Goal: Task Accomplishment & Management: Manage account settings

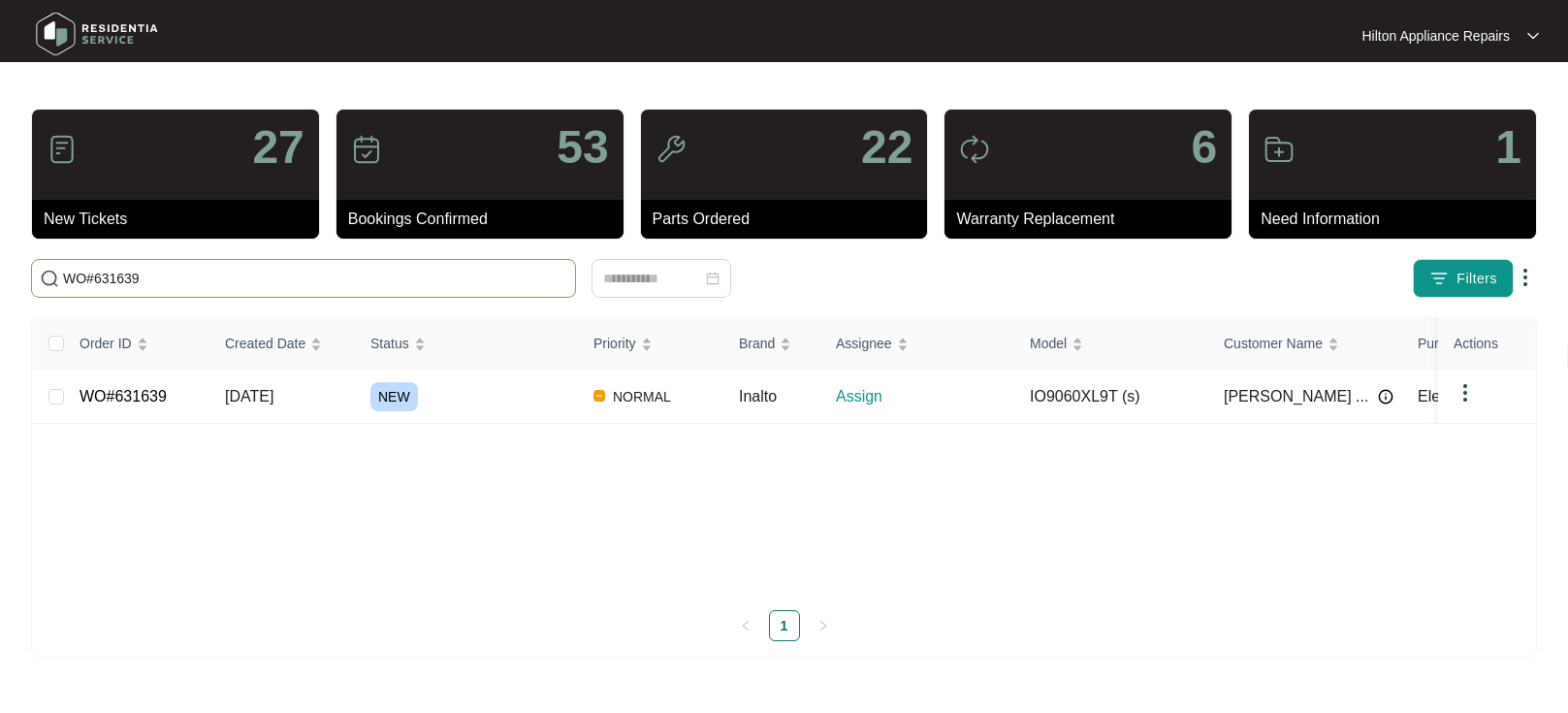
type input "WO#631639"
click at [267, 398] on span "[DATE]" at bounding box center [249, 396] width 49 height 16
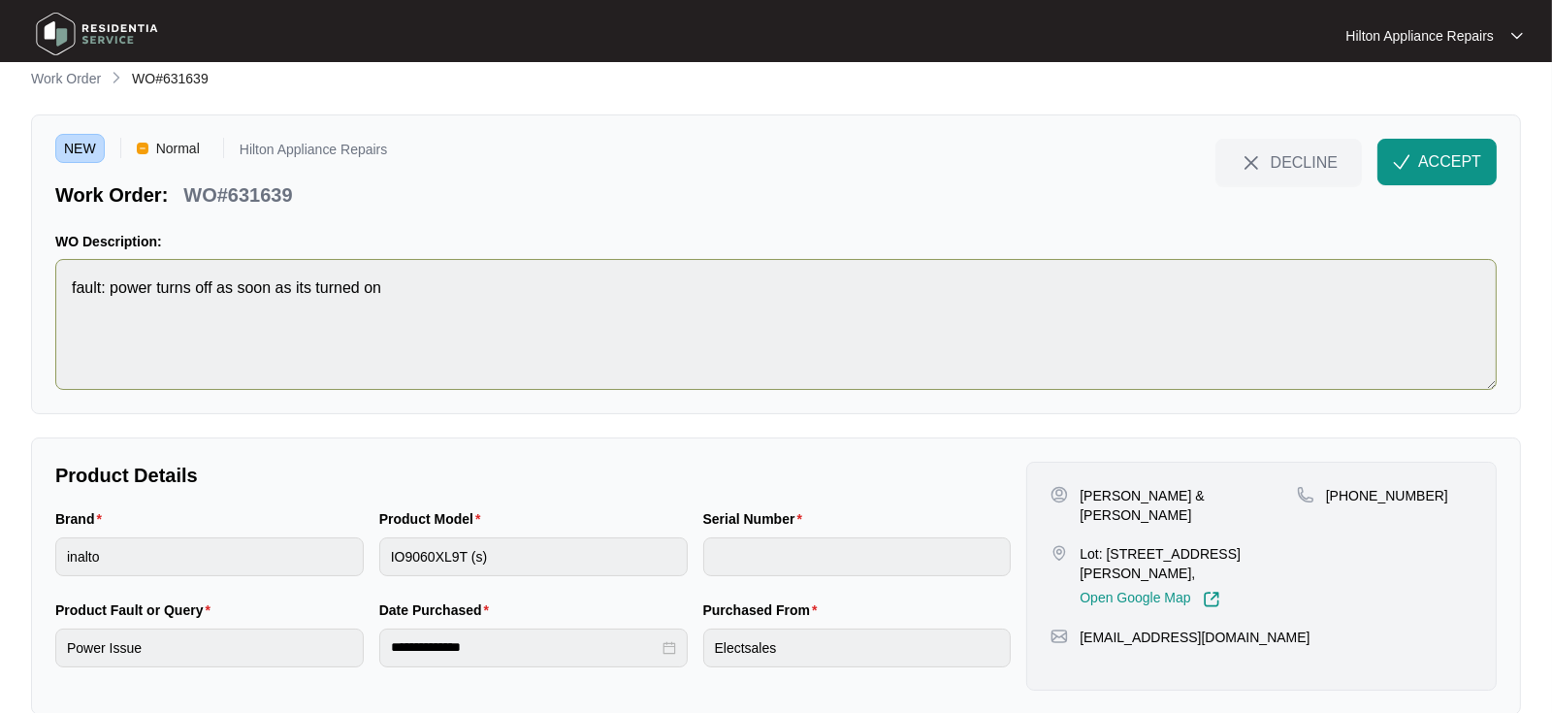
scroll to position [49, 0]
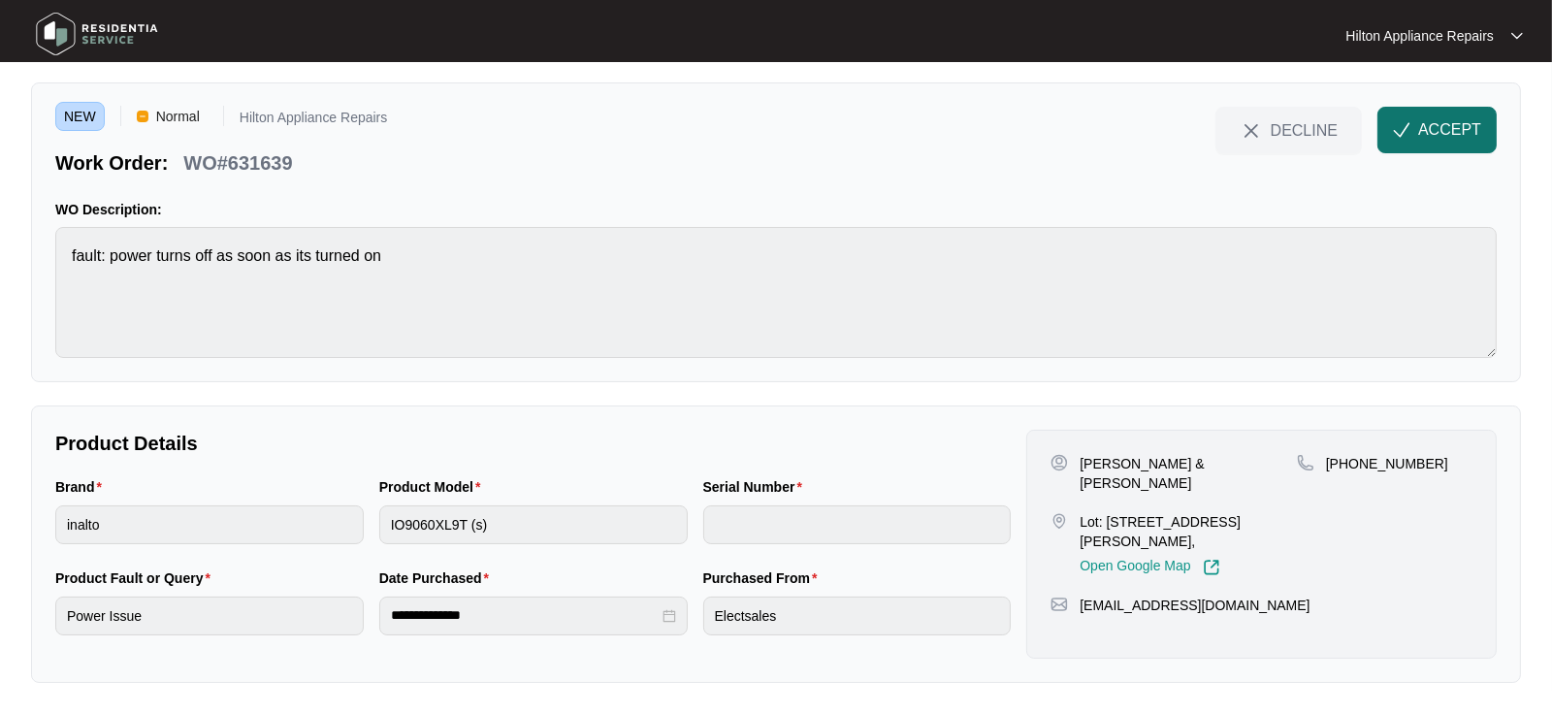
click at [1433, 130] on span "ACCEPT" at bounding box center [1450, 129] width 63 height 23
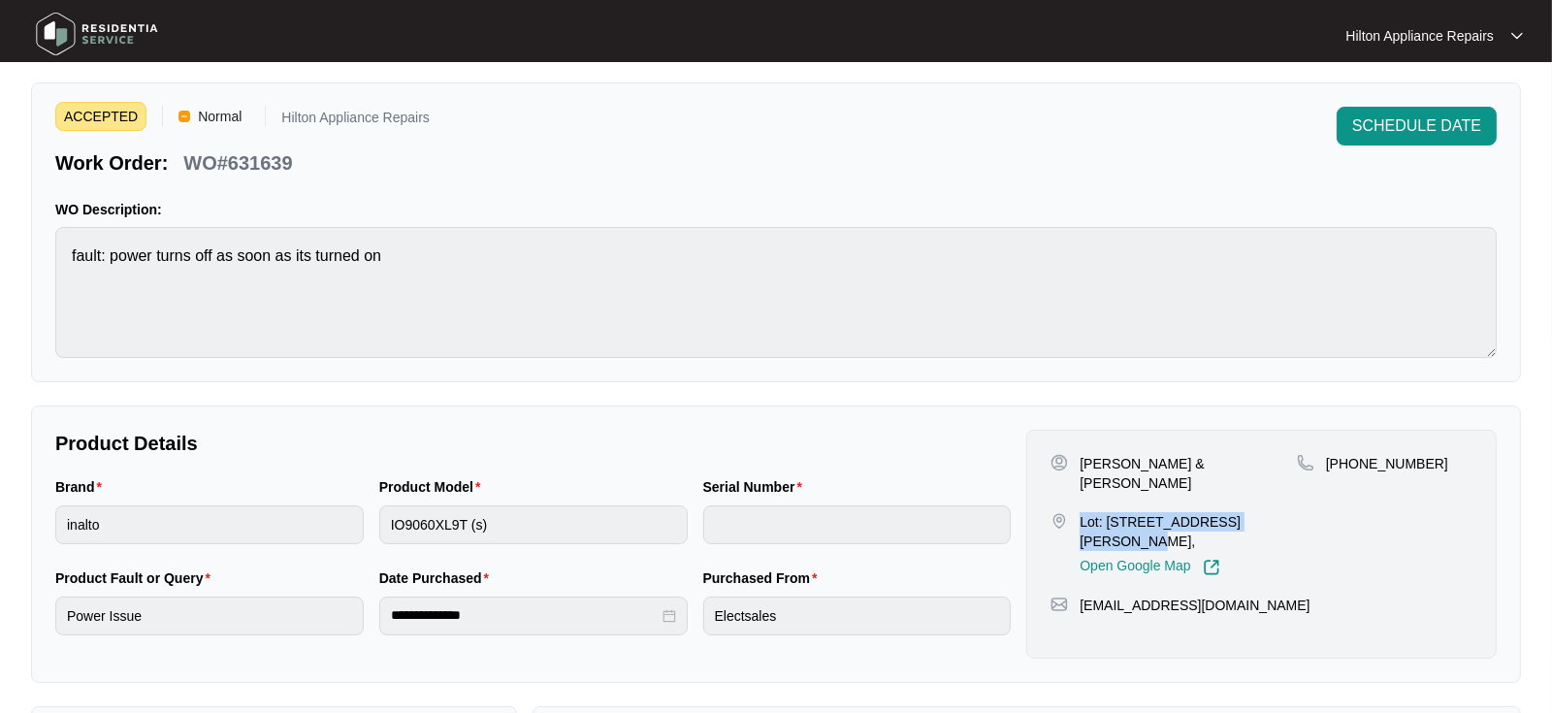
drag, startPoint x: 1290, startPoint y: 497, endPoint x: 1081, endPoint y: 499, distance: 209.6
click at [1081, 512] on p "Lot: [STREET_ADDRESS][PERSON_NAME]," at bounding box center [1188, 531] width 217 height 39
copy p "Lot: [STREET_ADDRESS][GEOGRAPHIC_DATA][PERSON_NAME]"
drag, startPoint x: 1273, startPoint y: 466, endPoint x: 1080, endPoint y: 459, distance: 193.2
click at [1080, 459] on div "[PERSON_NAME] & [PERSON_NAME]" at bounding box center [1174, 473] width 246 height 39
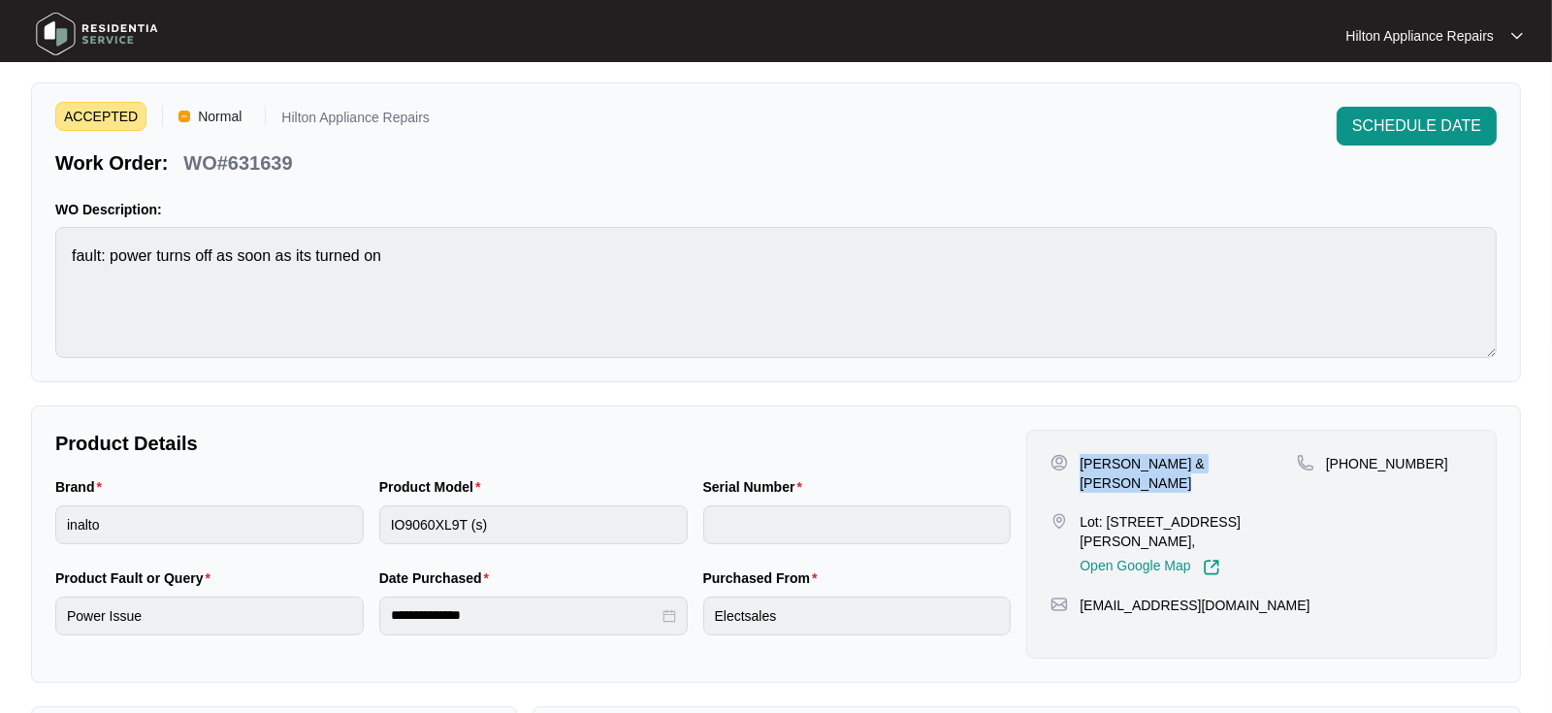
copy p "[PERSON_NAME] & [PERSON_NAME]"
drag, startPoint x: 1419, startPoint y: 462, endPoint x: 1350, endPoint y: 465, distance: 69.0
click at [1350, 465] on p "[PHONE_NUMBER]" at bounding box center [1387, 463] width 122 height 19
copy p "418877908"
drag, startPoint x: 1226, startPoint y: 579, endPoint x: 1076, endPoint y: 586, distance: 150.5
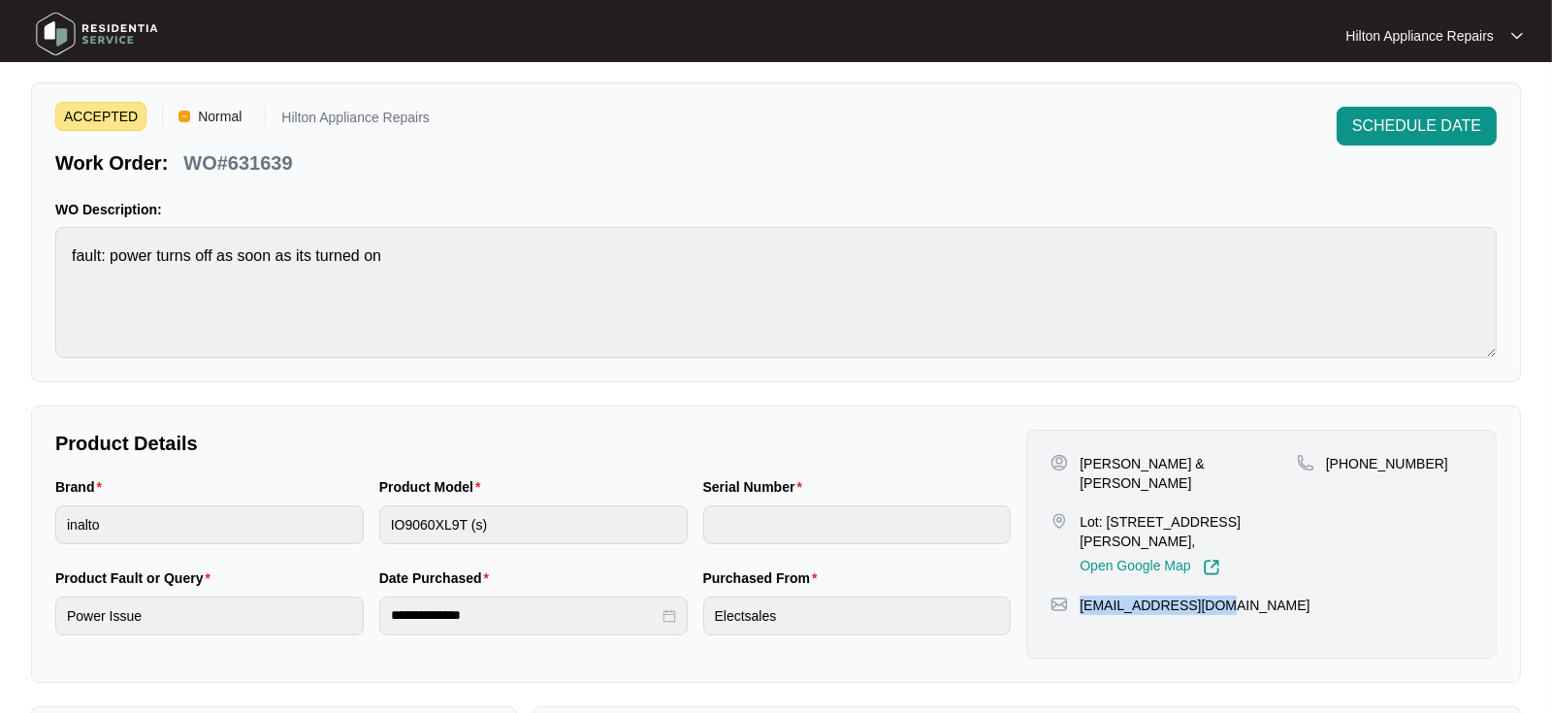
click at [1076, 596] on div "[EMAIL_ADDRESS][DOMAIN_NAME]" at bounding box center [1262, 605] width 422 height 19
copy p "[EMAIL_ADDRESS][DOMAIN_NAME]"
click at [318, 520] on div "Brand inalto Product Model IO9060XL9T (s) Serial Number" at bounding box center [533, 521] width 971 height 91
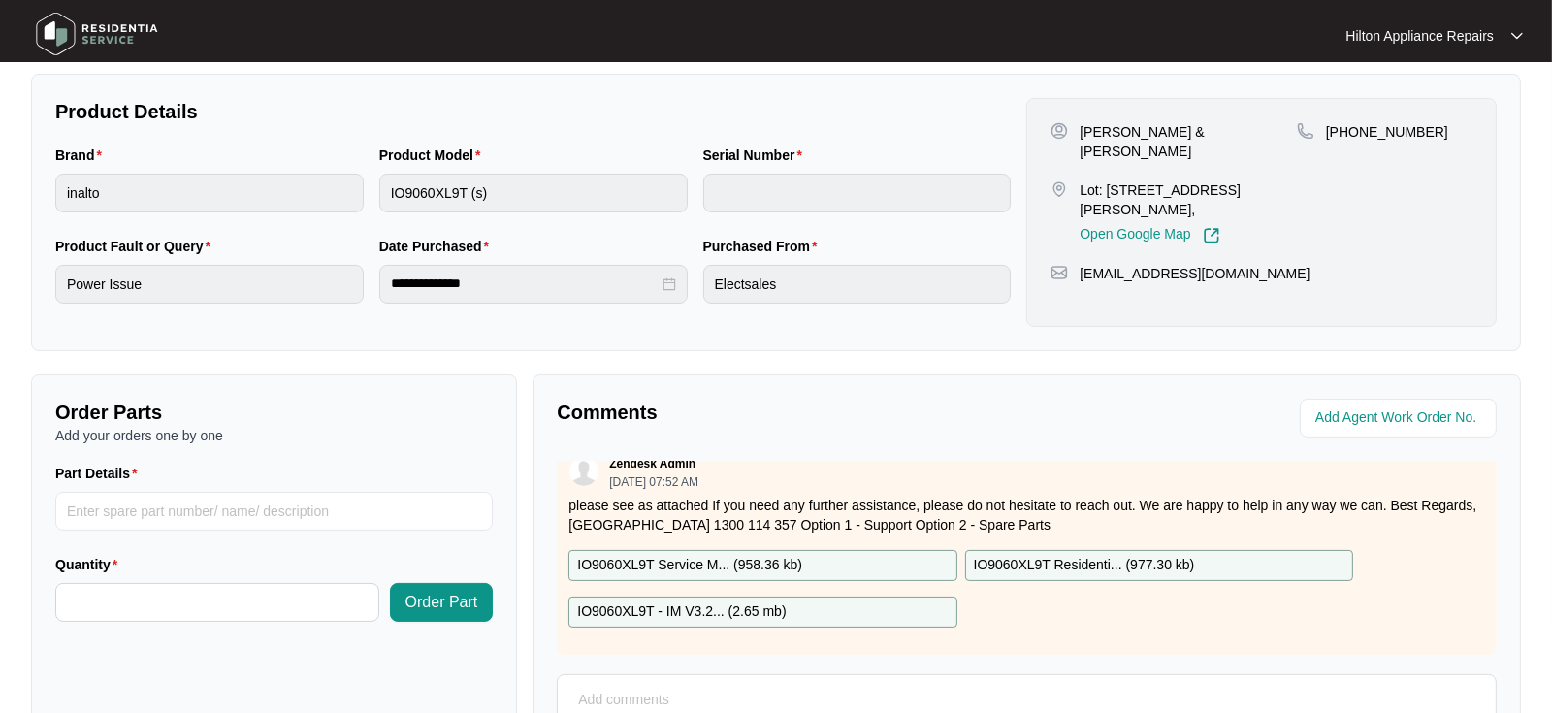
scroll to position [141, 0]
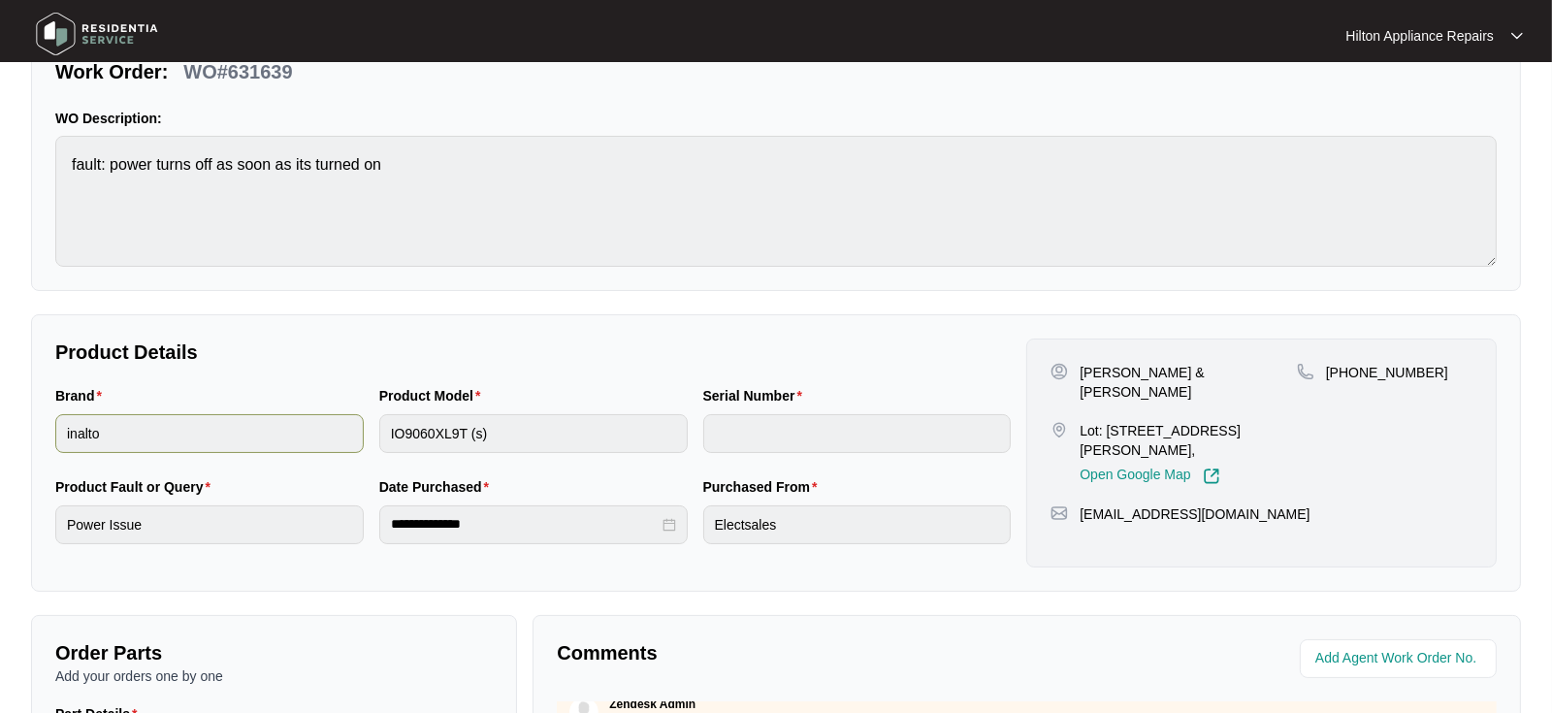
click at [288, 424] on div "Brand inalto Product Model IO9060XL9T (s) Serial Number" at bounding box center [533, 430] width 971 height 91
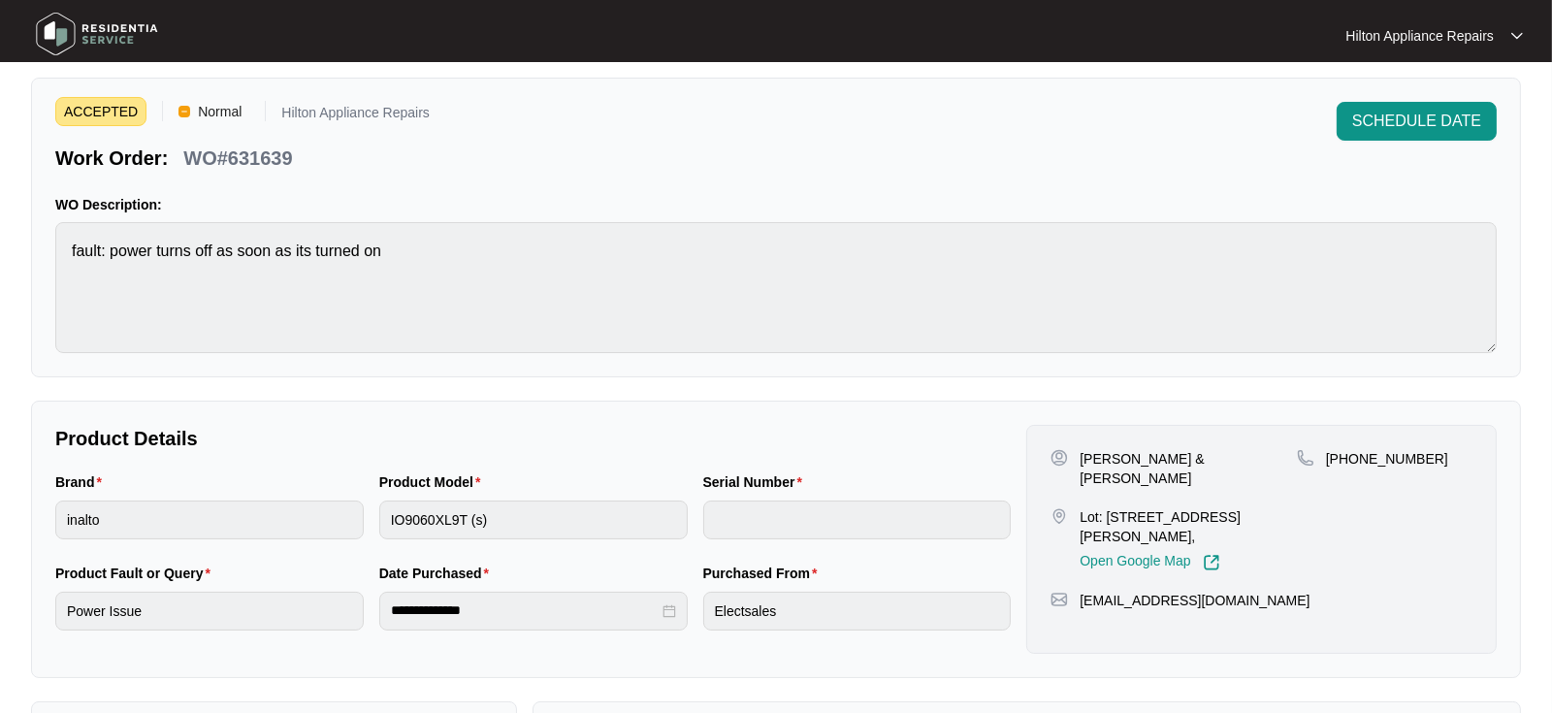
scroll to position [0, 0]
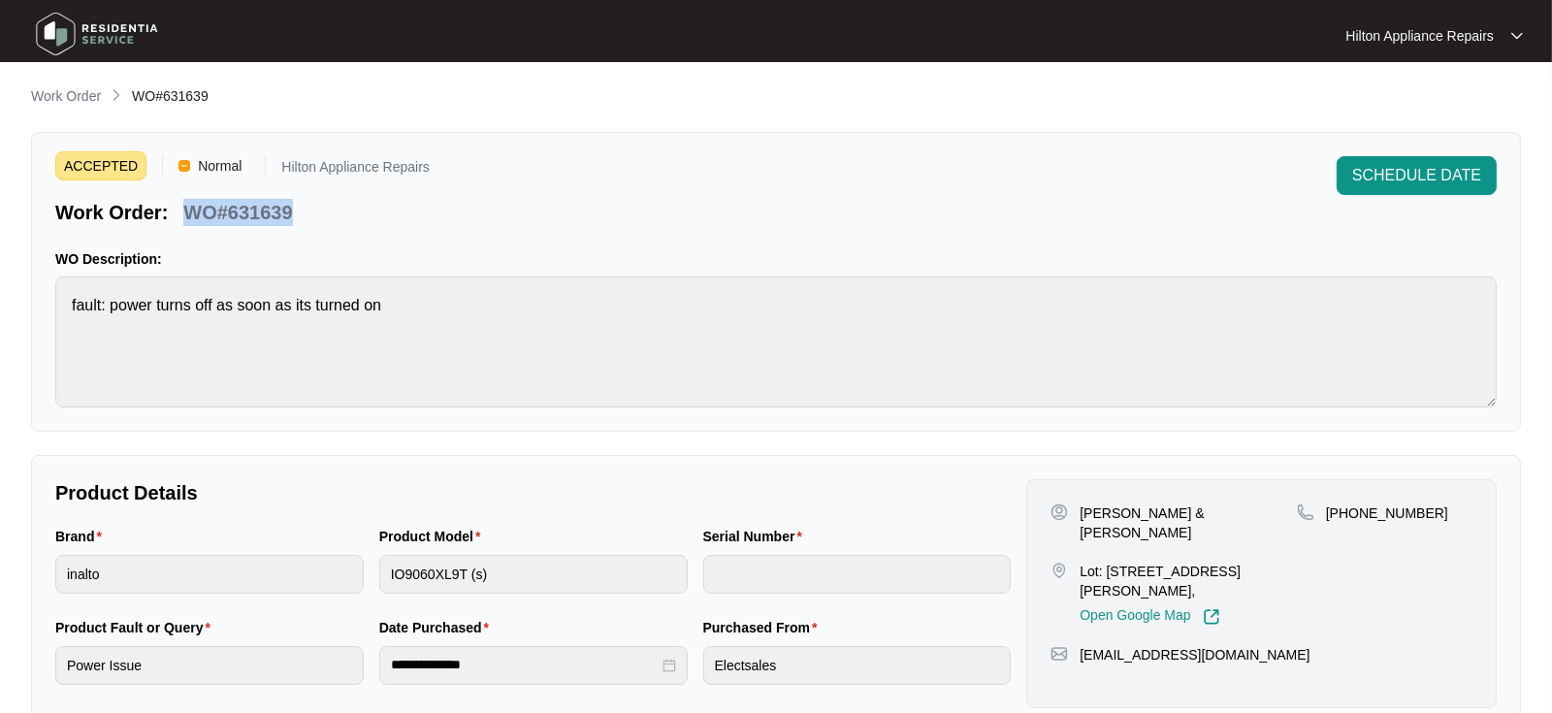
drag, startPoint x: 295, startPoint y: 214, endPoint x: 180, endPoint y: 216, distance: 114.5
click at [180, 216] on div "WO#631639" at bounding box center [238, 209] width 124 height 34
copy p "WO#631639"
click at [1444, 172] on span "SCHEDULE DATE" at bounding box center [1417, 175] width 129 height 23
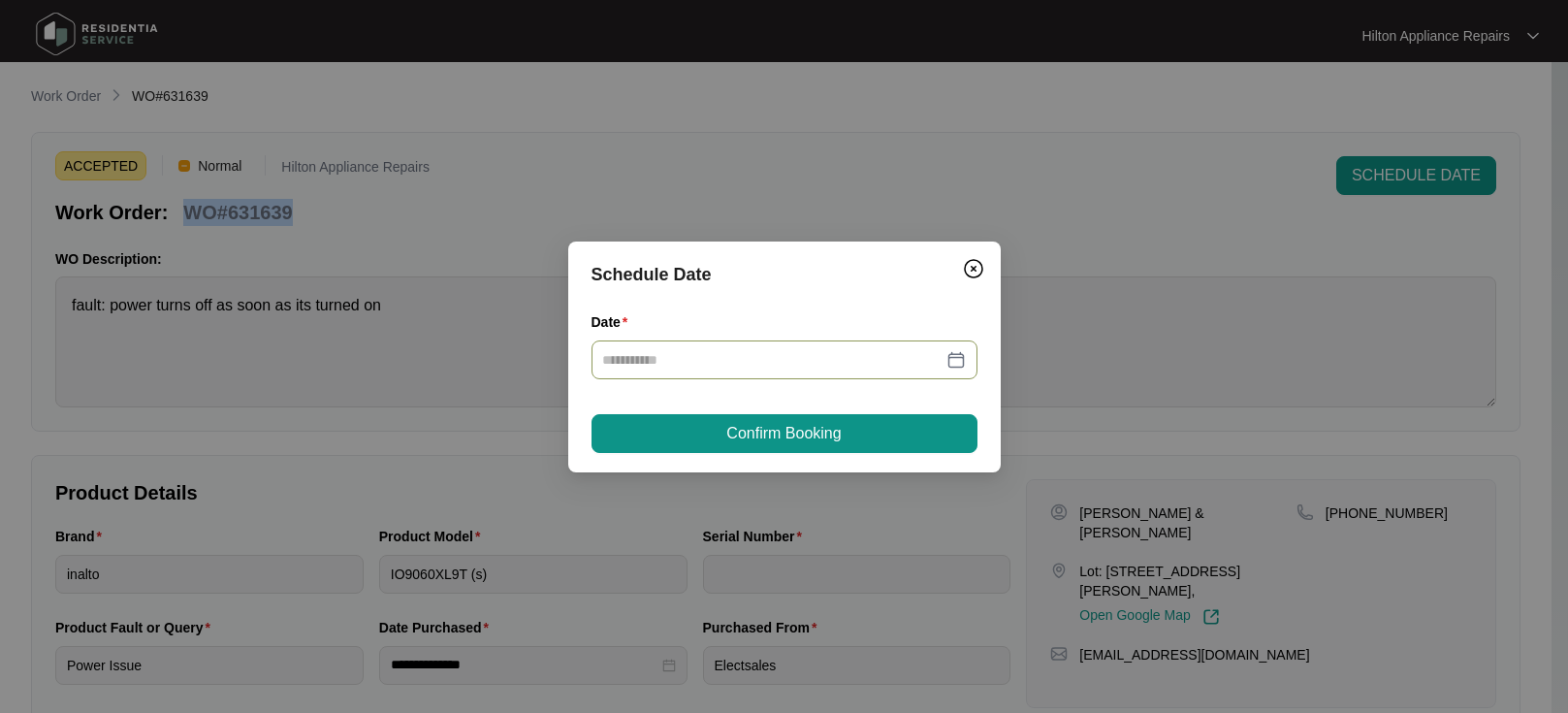
click at [963, 357] on div at bounding box center [784, 359] width 363 height 21
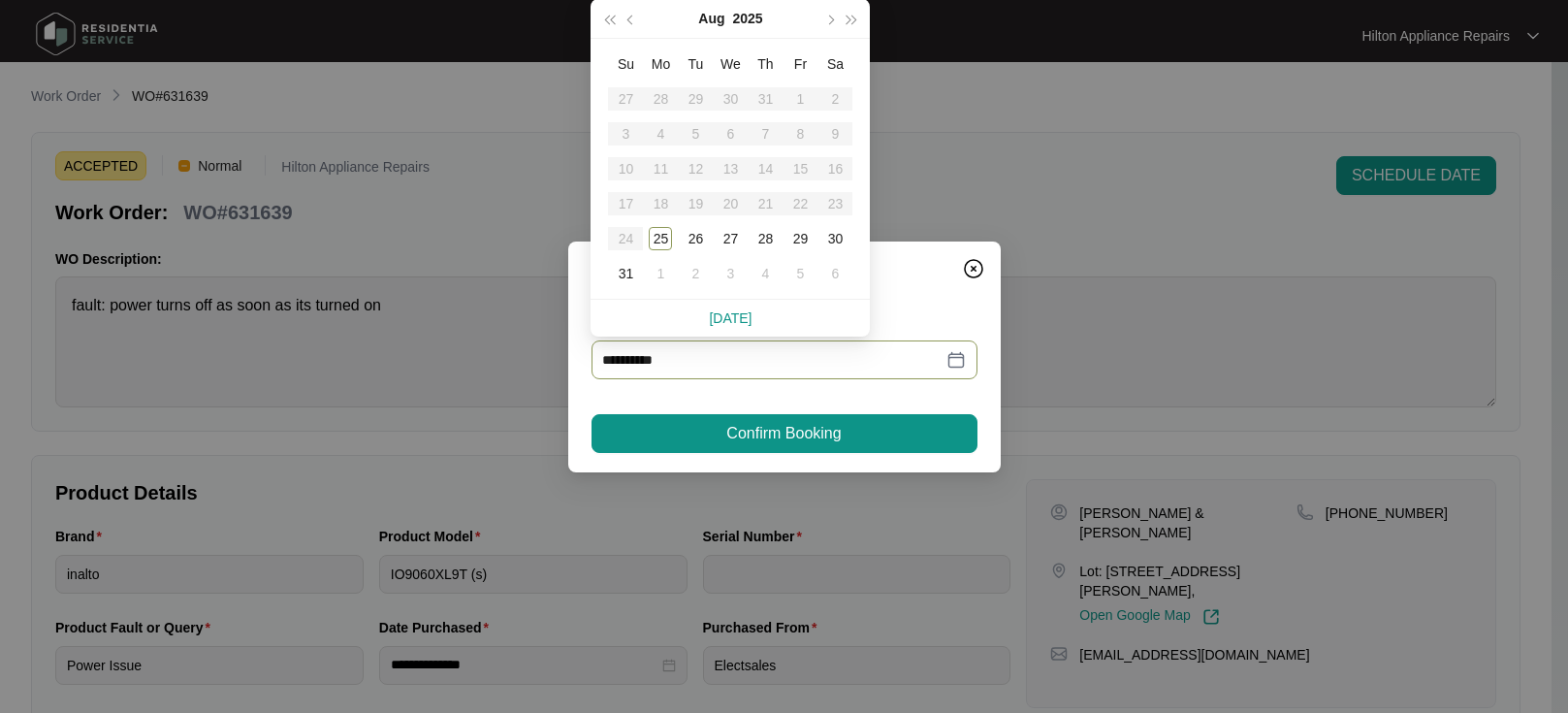
type input "**********"
click at [700, 234] on div "26" at bounding box center [695, 238] width 23 height 23
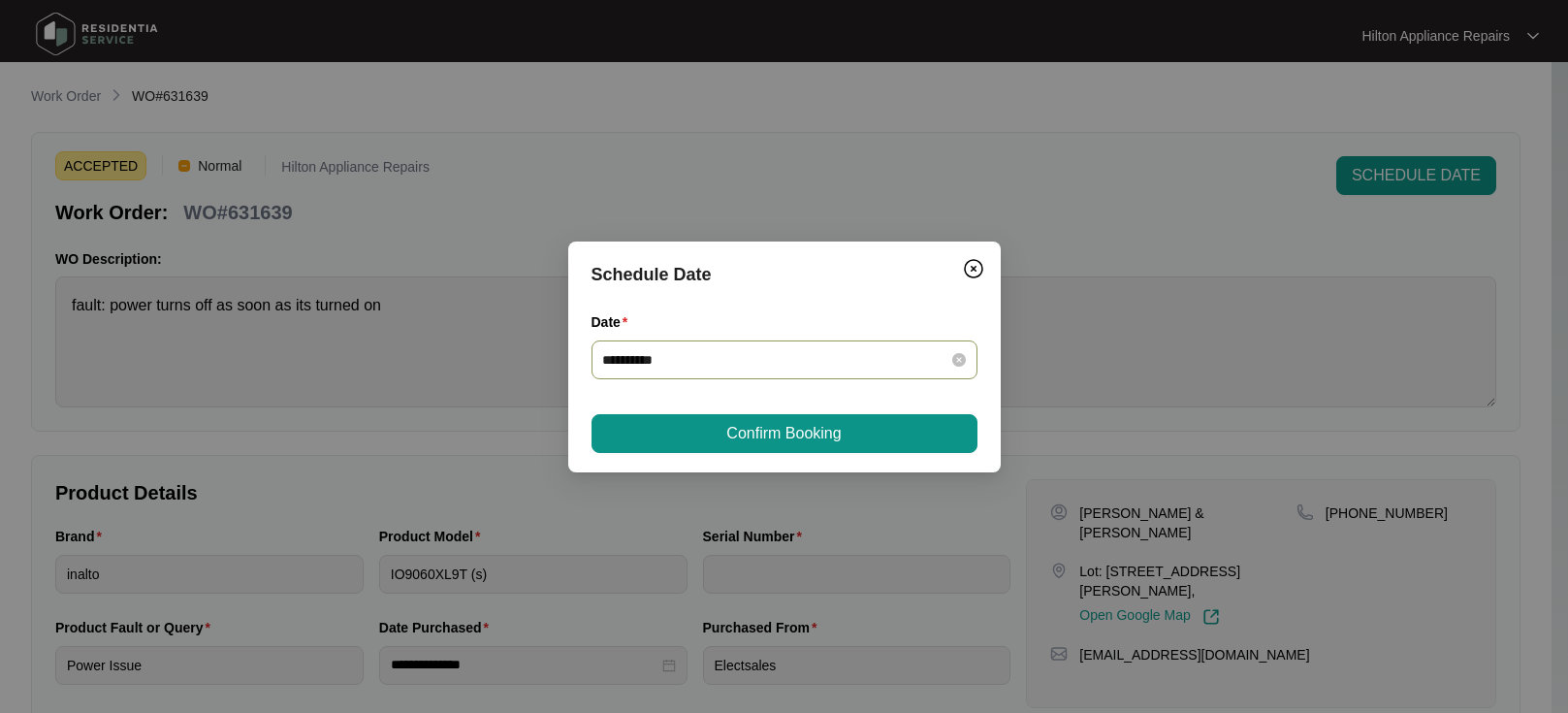
type input "**********"
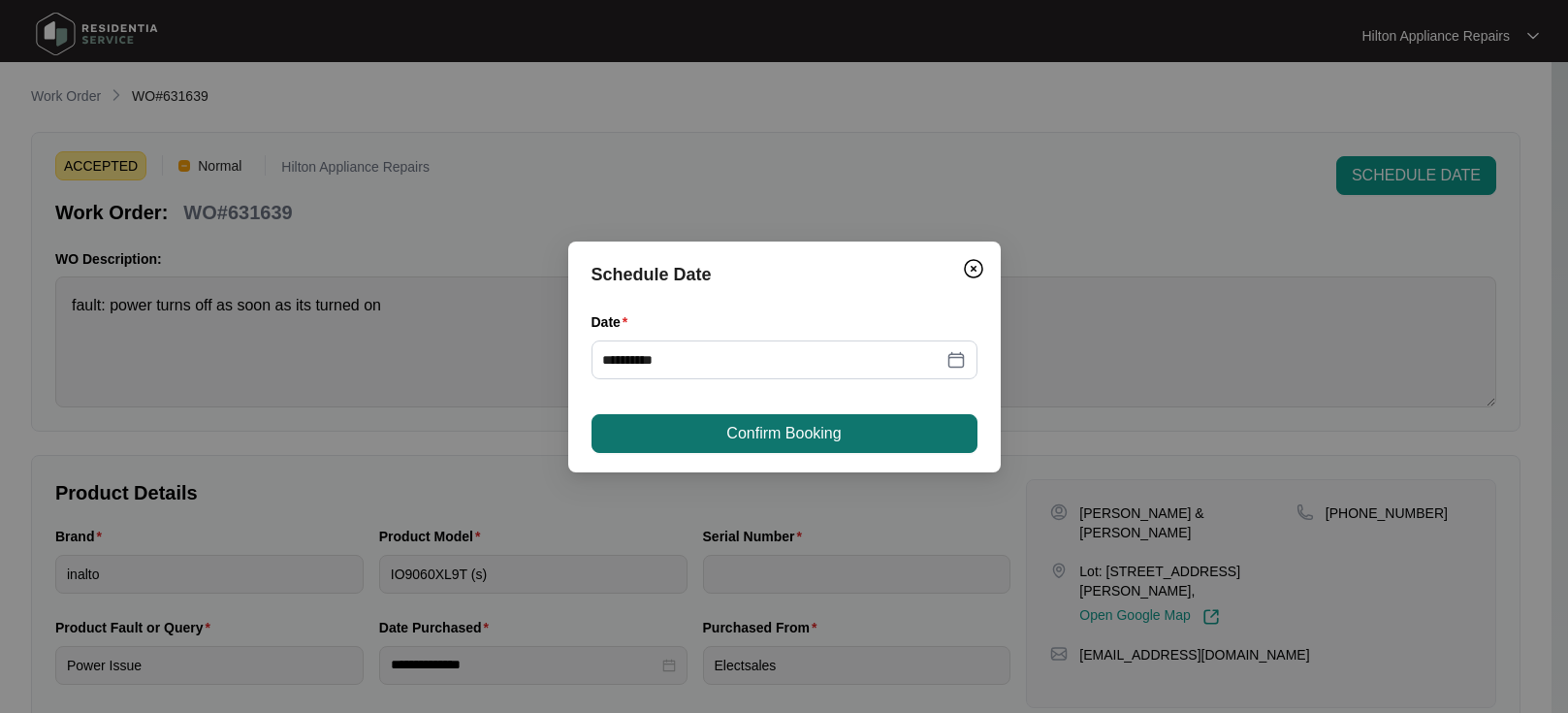
click at [753, 426] on span "Confirm Booking" at bounding box center [784, 433] width 114 height 23
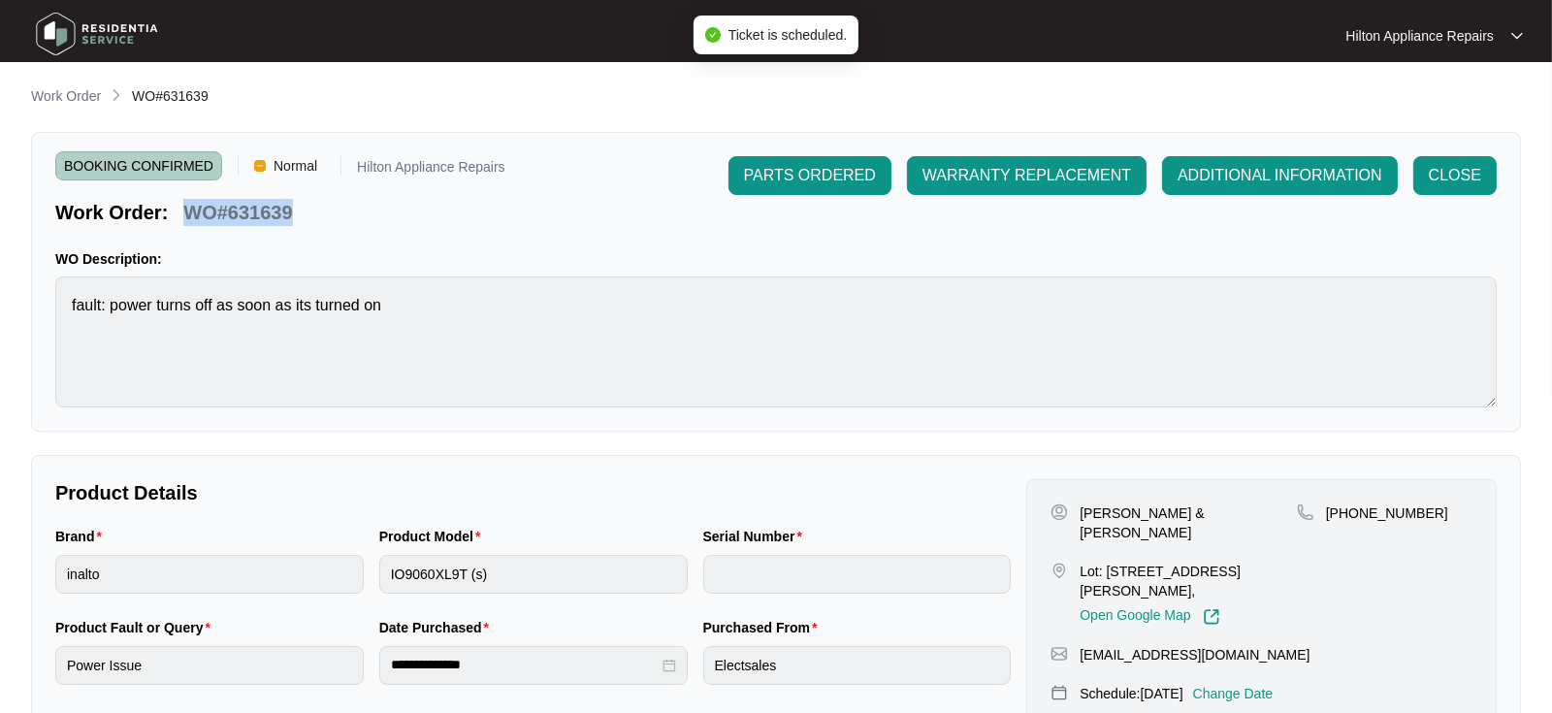
drag, startPoint x: 278, startPoint y: 215, endPoint x: 184, endPoint y: 210, distance: 93.3
click at [184, 210] on div "Work Order: WO#631639" at bounding box center [280, 209] width 450 height 34
copy p "WO#631639"
click at [55, 87] on p "Work Order" at bounding box center [66, 95] width 70 height 19
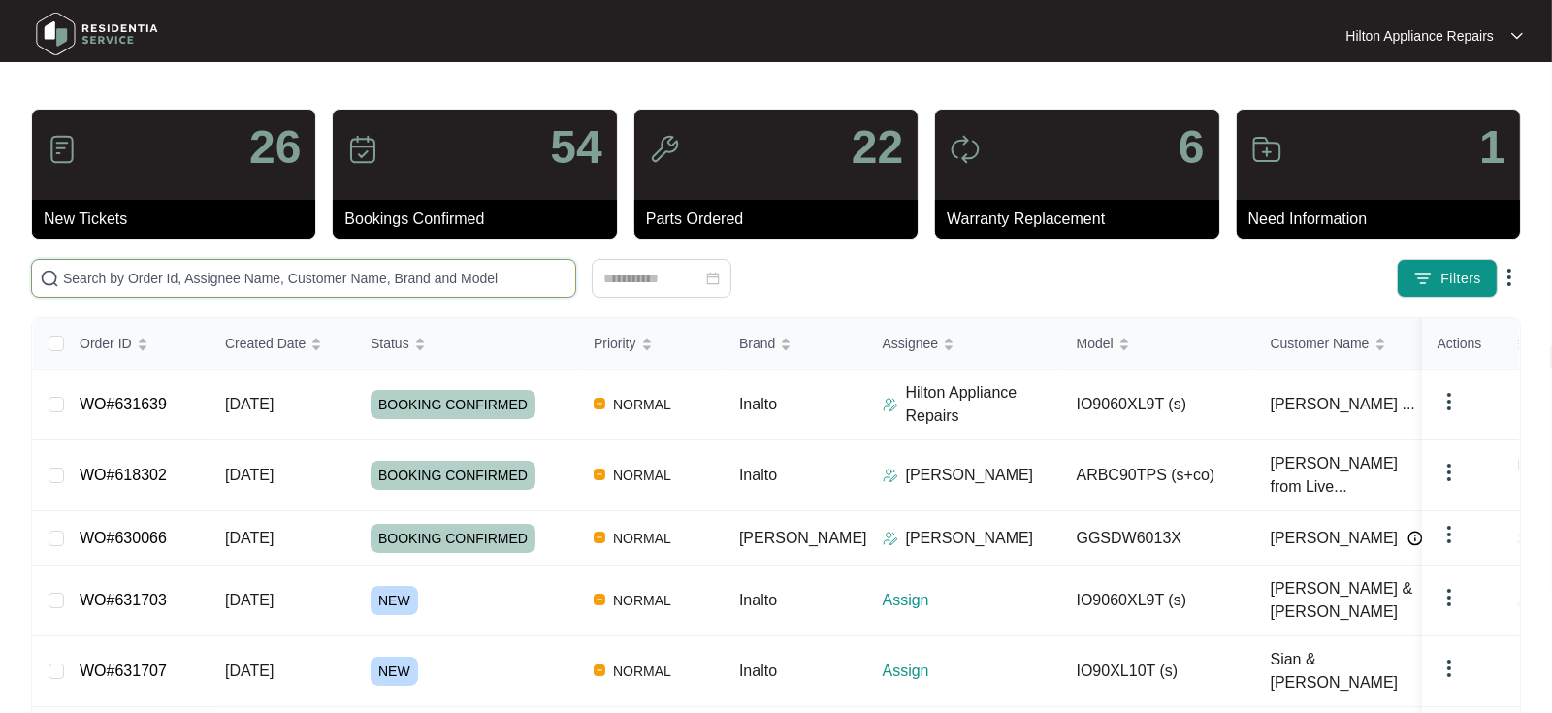
click at [99, 282] on input "text" at bounding box center [315, 278] width 505 height 21
paste input "WO#631639"
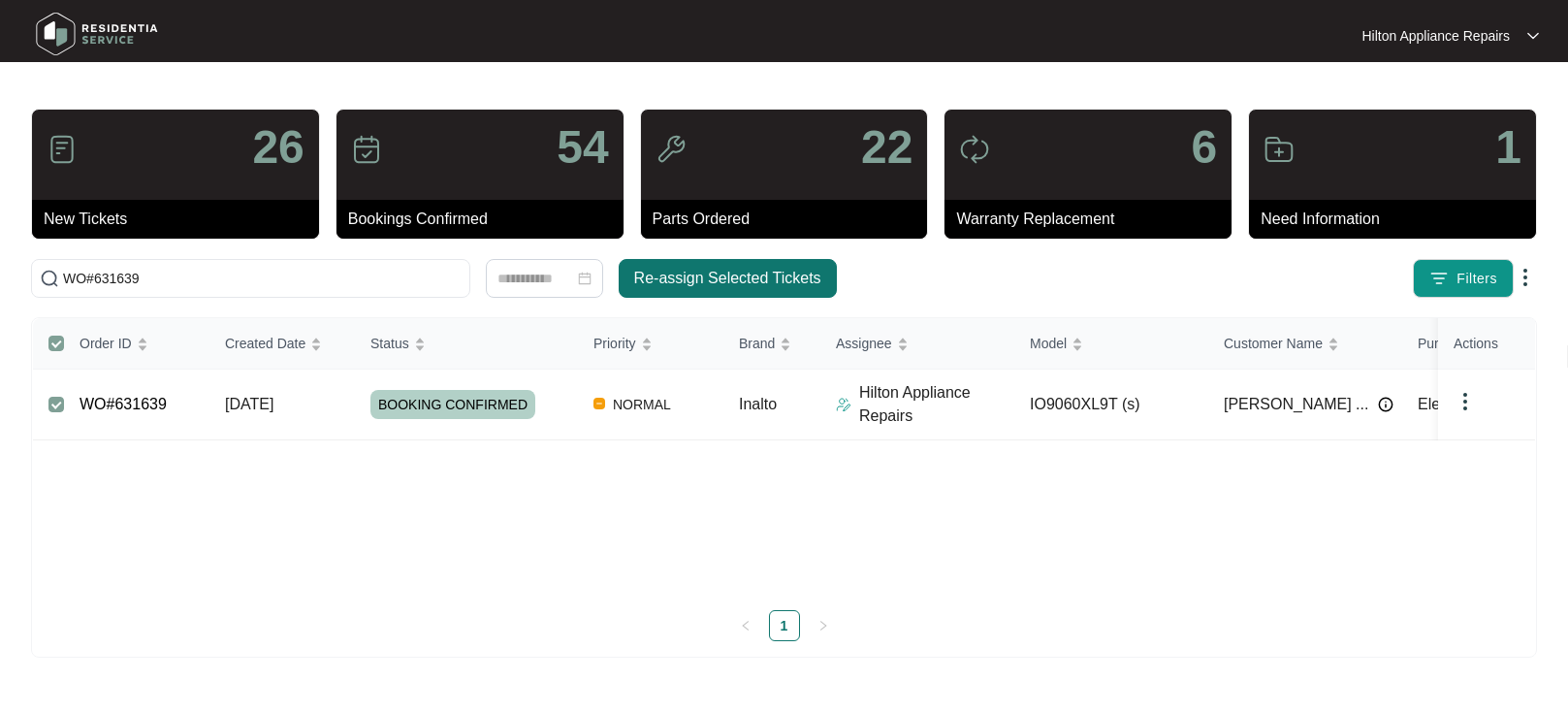
click at [716, 276] on span "Re-assign Selected Tickets" at bounding box center [728, 278] width 187 height 23
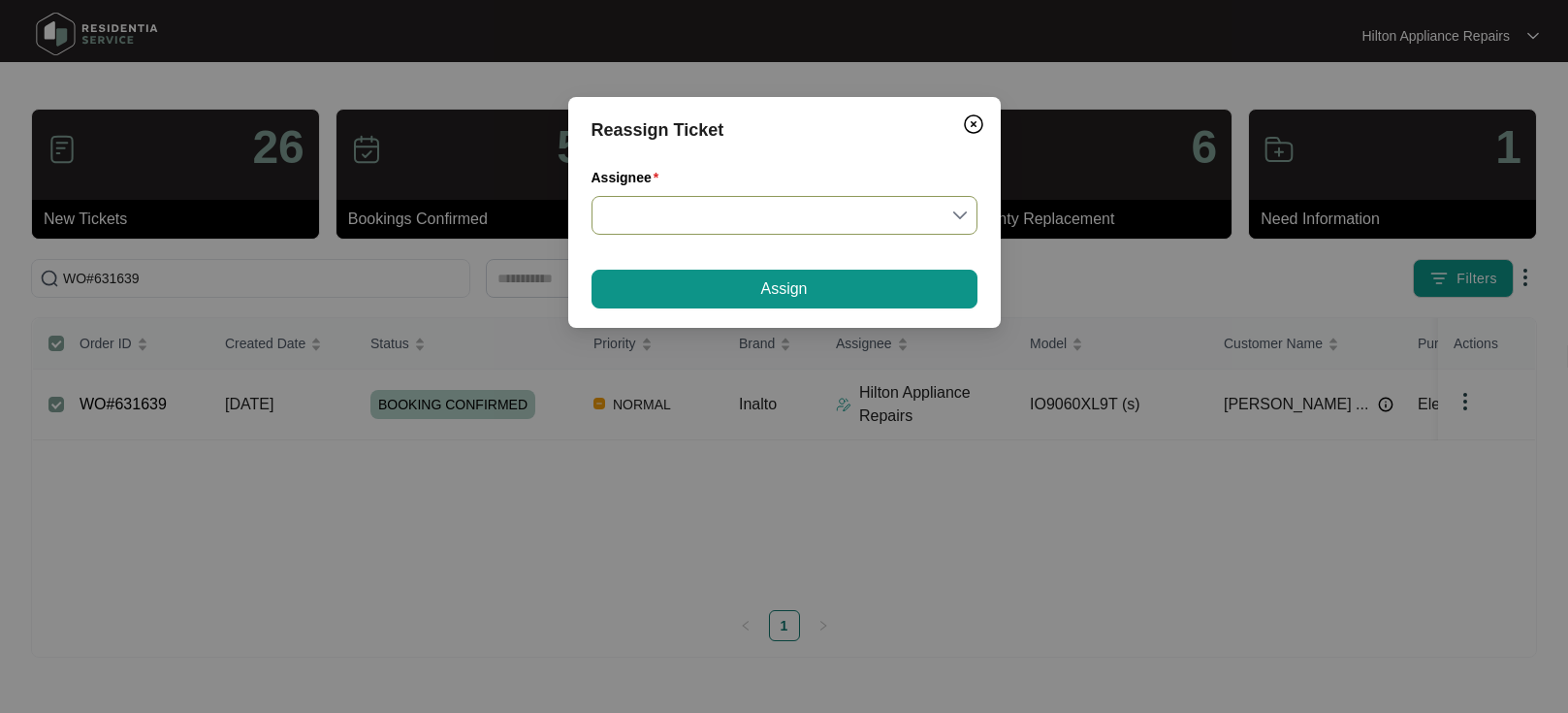
click at [959, 212] on input "Assignee" at bounding box center [784, 215] width 363 height 37
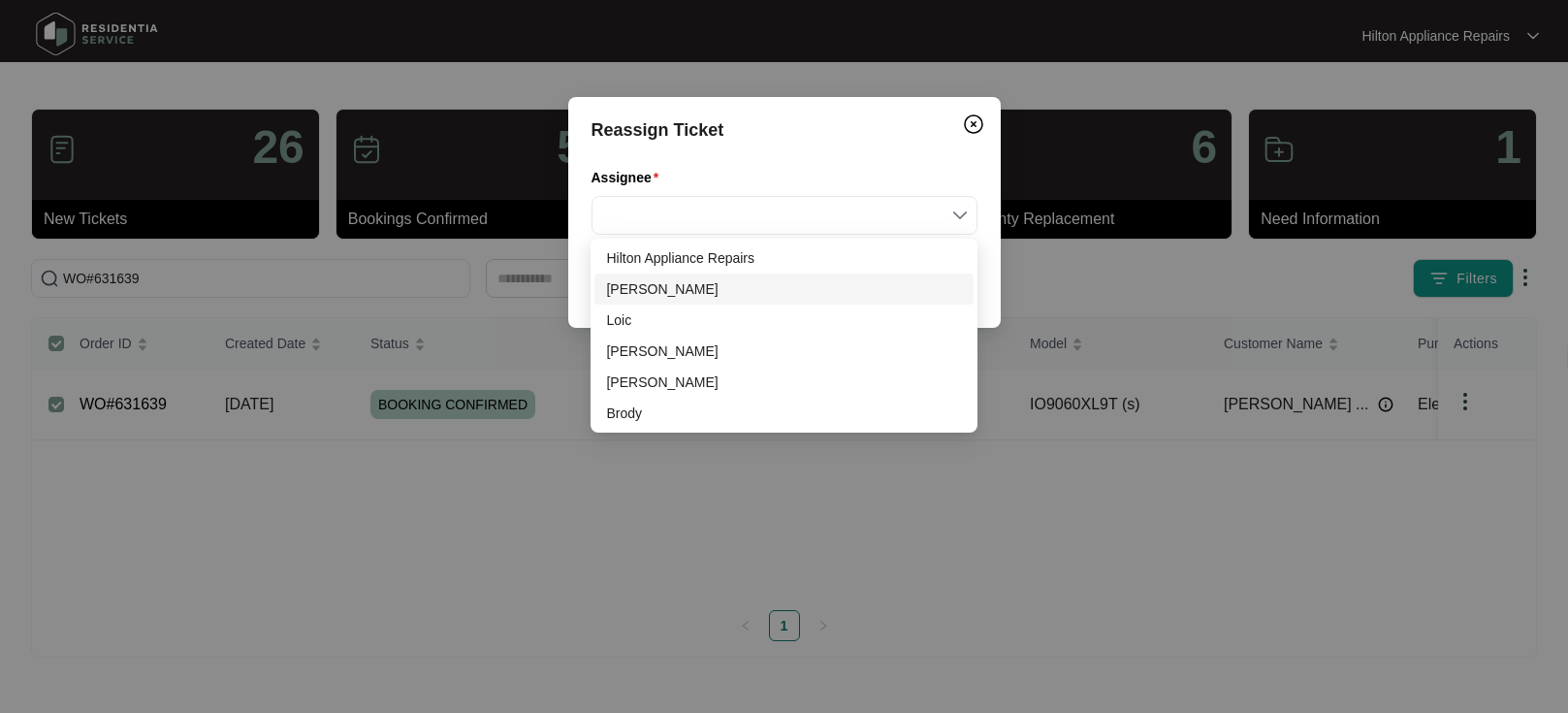
click at [651, 294] on div "[PERSON_NAME]" at bounding box center [783, 288] width 355 height 21
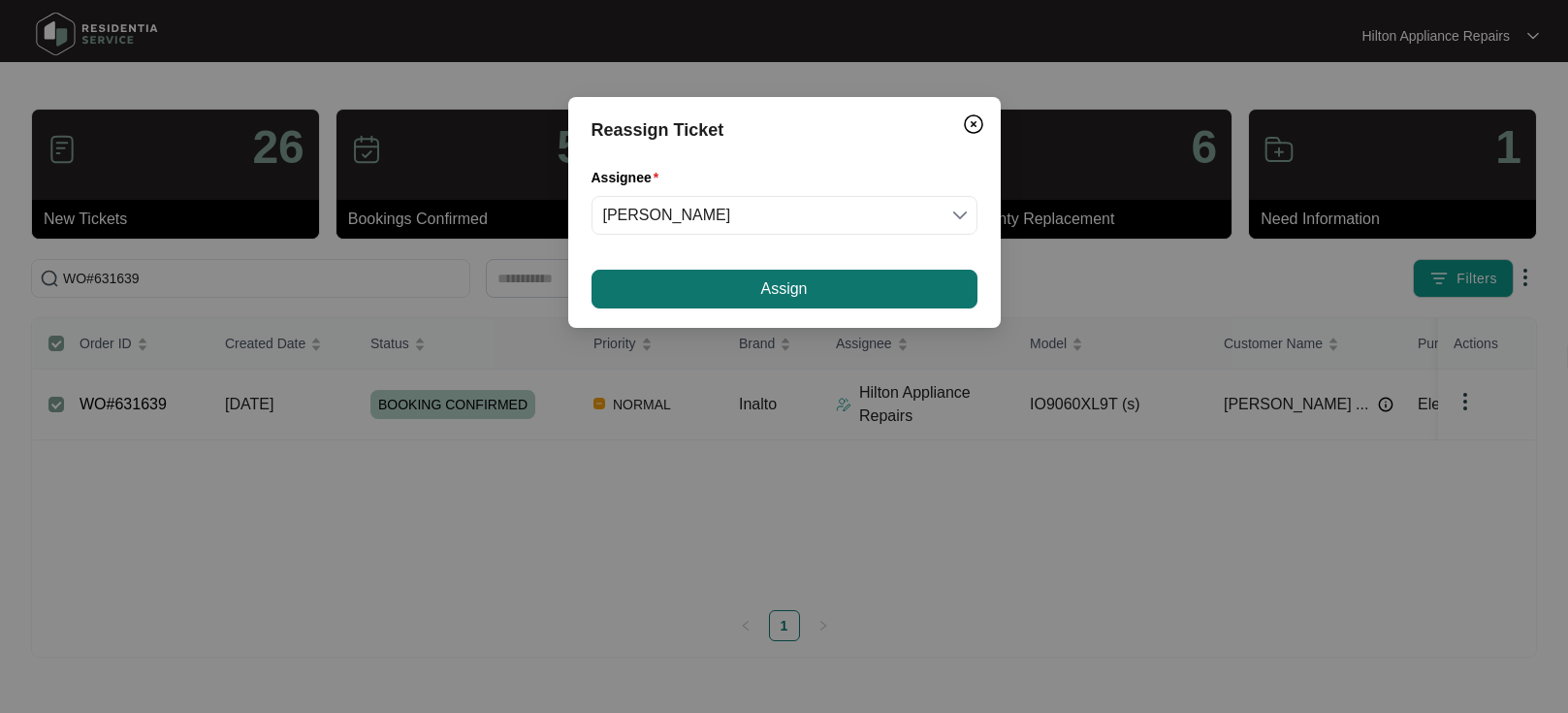
click at [736, 276] on button "Assign" at bounding box center [784, 289] width 386 height 39
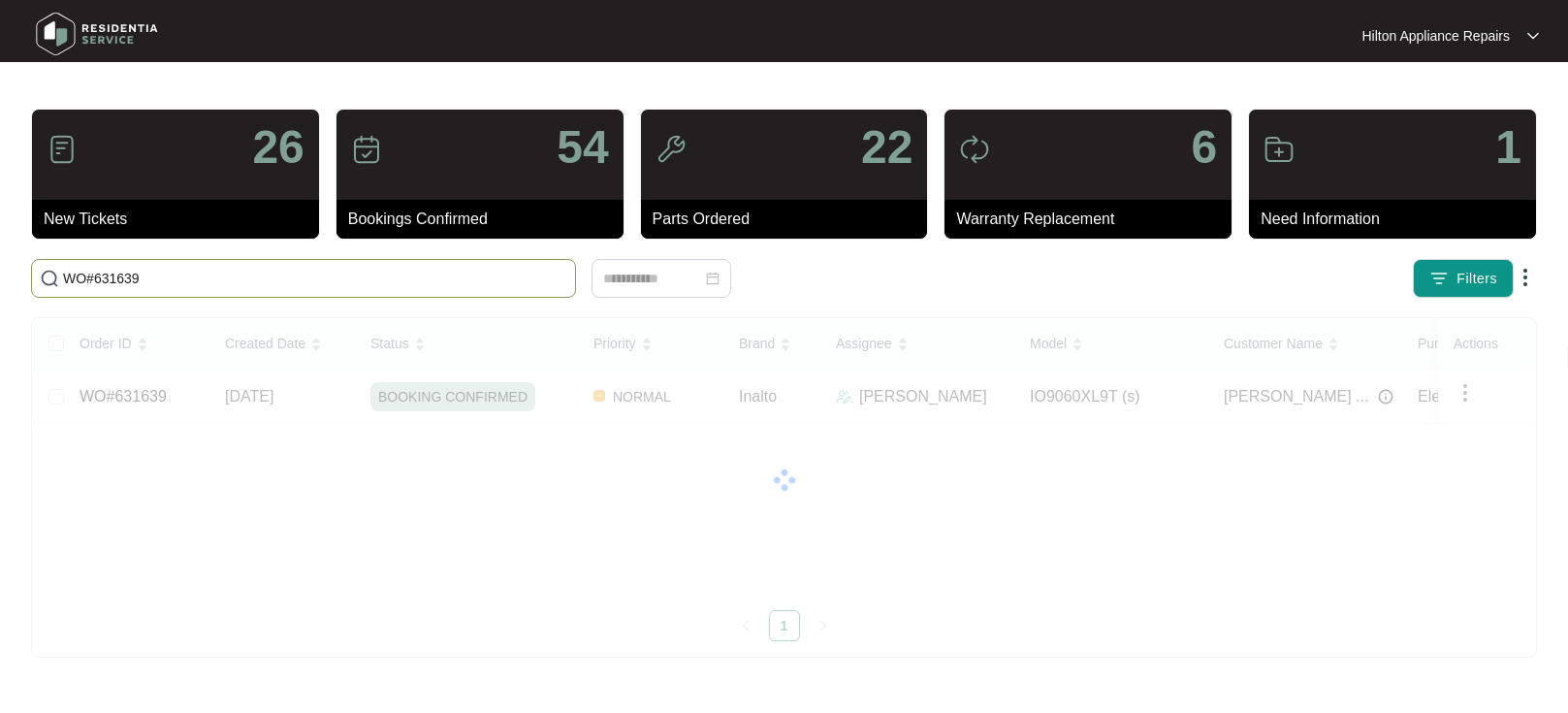
drag, startPoint x: 148, startPoint y: 281, endPoint x: 4, endPoint y: 284, distance: 144.0
click at [6, 285] on main "26 New Tickets 54 Bookings Confirmed 22 Parts Ordered 6 Warranty Replacement 1 …" at bounding box center [784, 356] width 1568 height 713
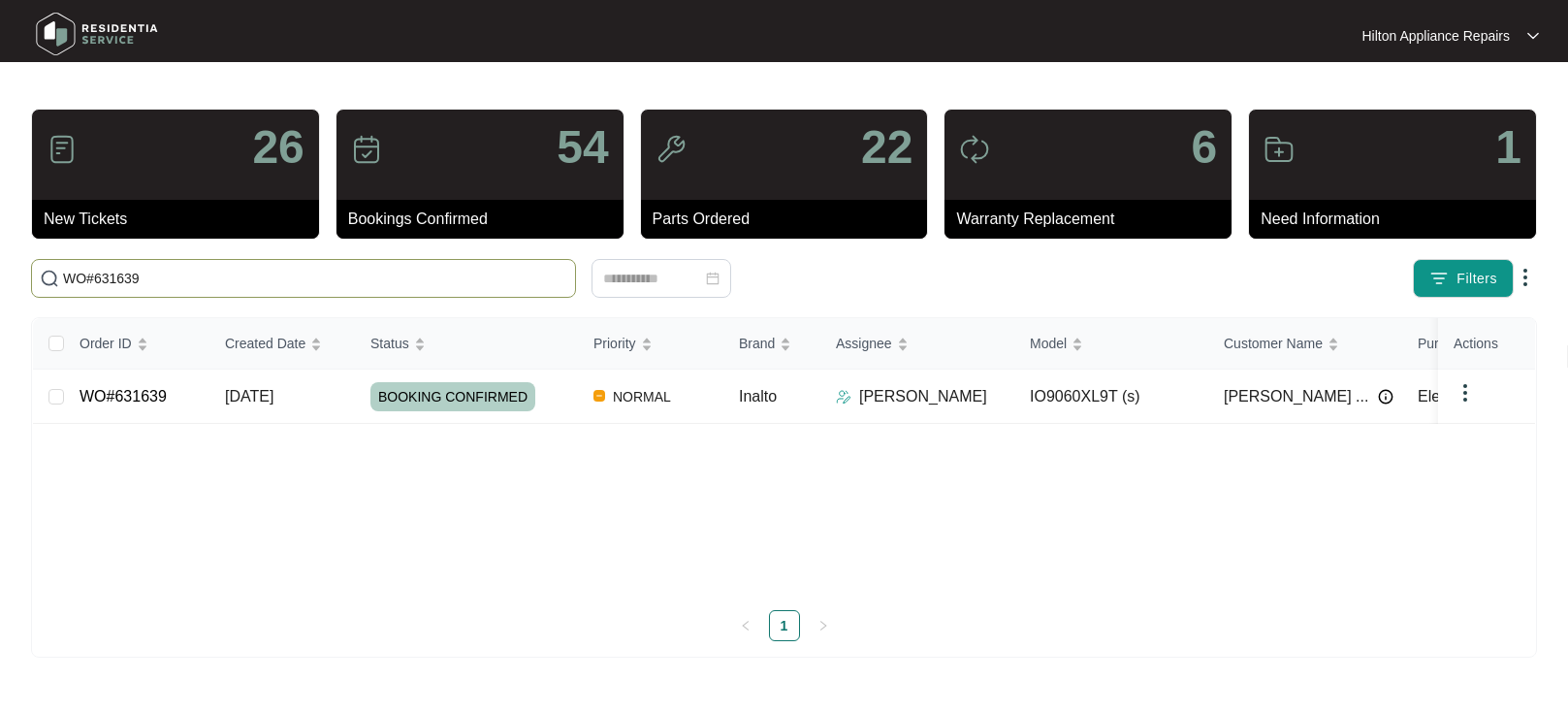
paste input "631656"
type input "631656"
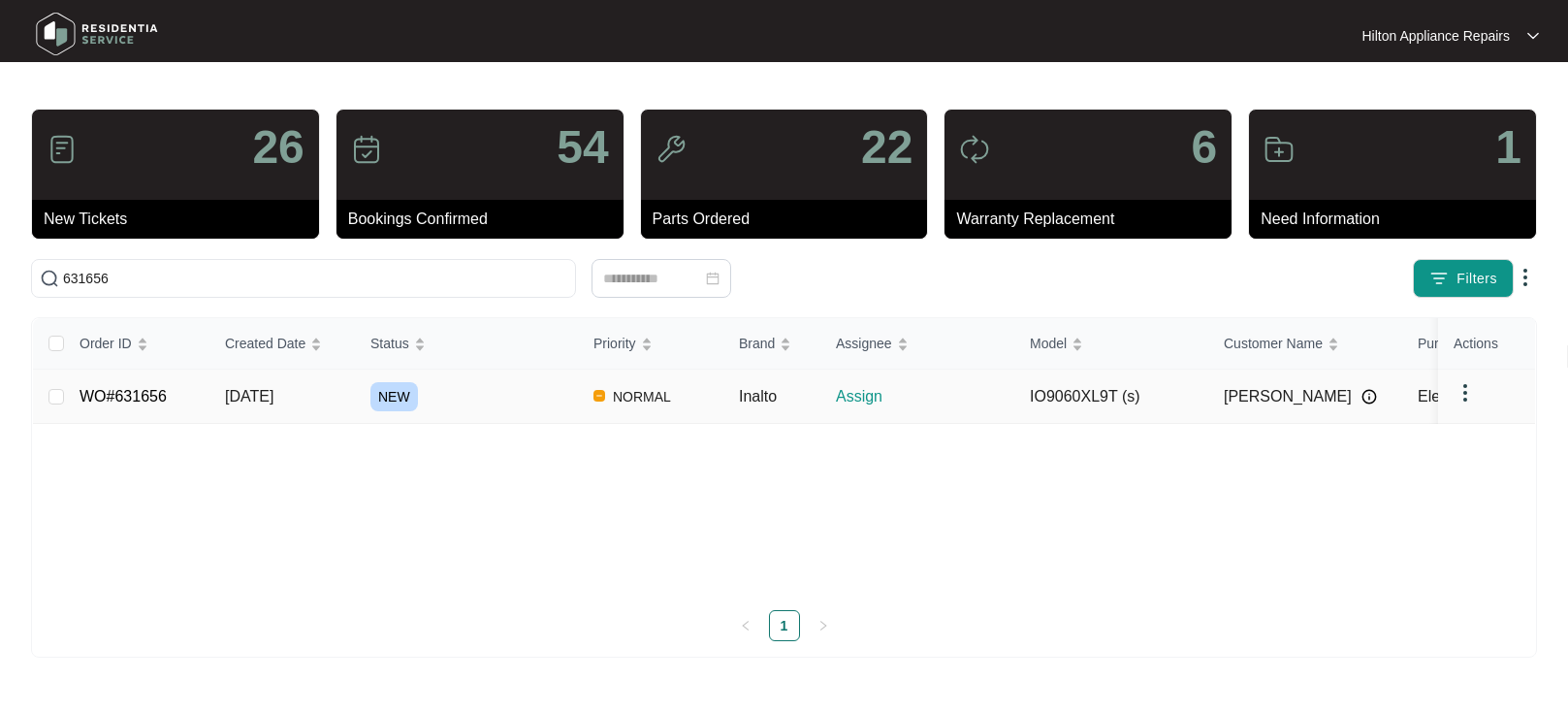
click at [274, 401] on span "[DATE]" at bounding box center [249, 396] width 49 height 16
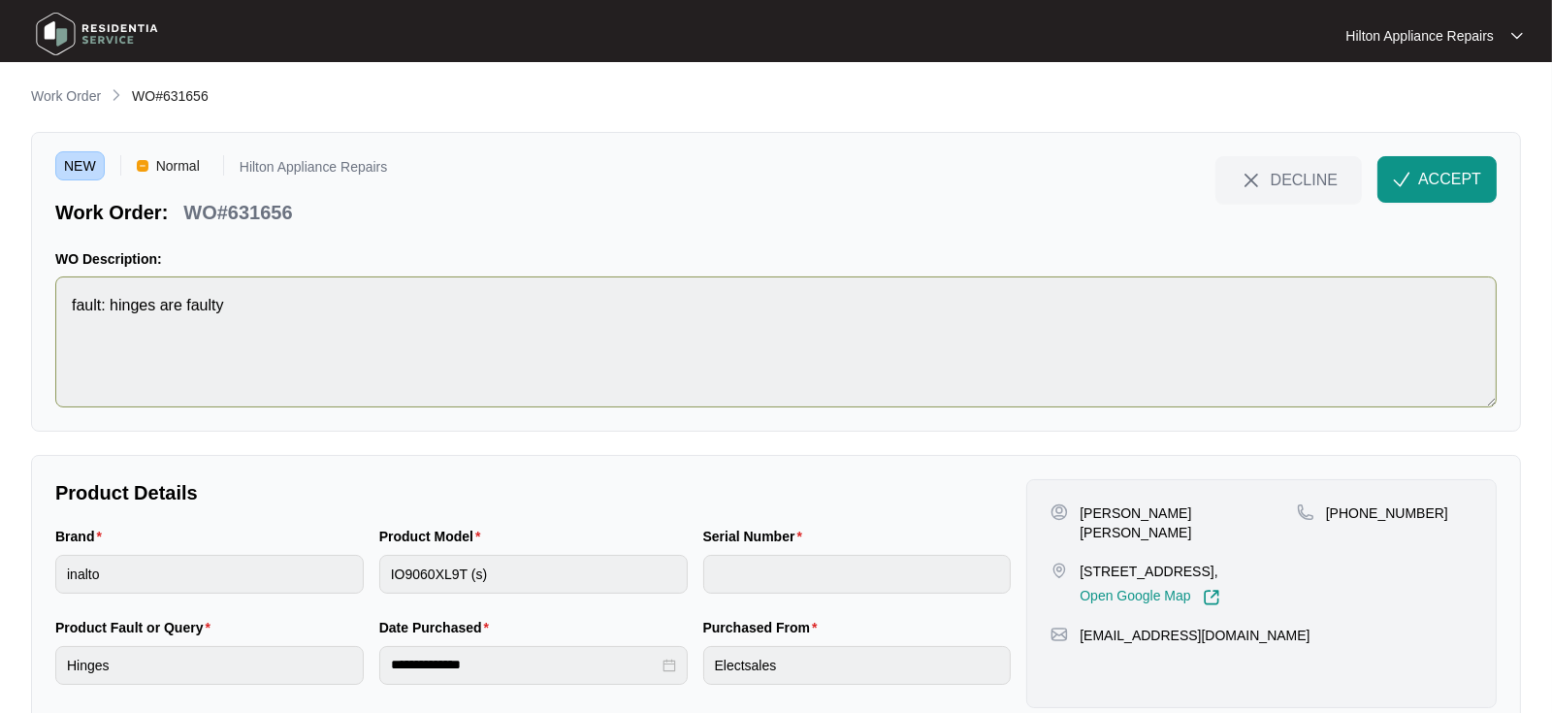
scroll to position [49, 0]
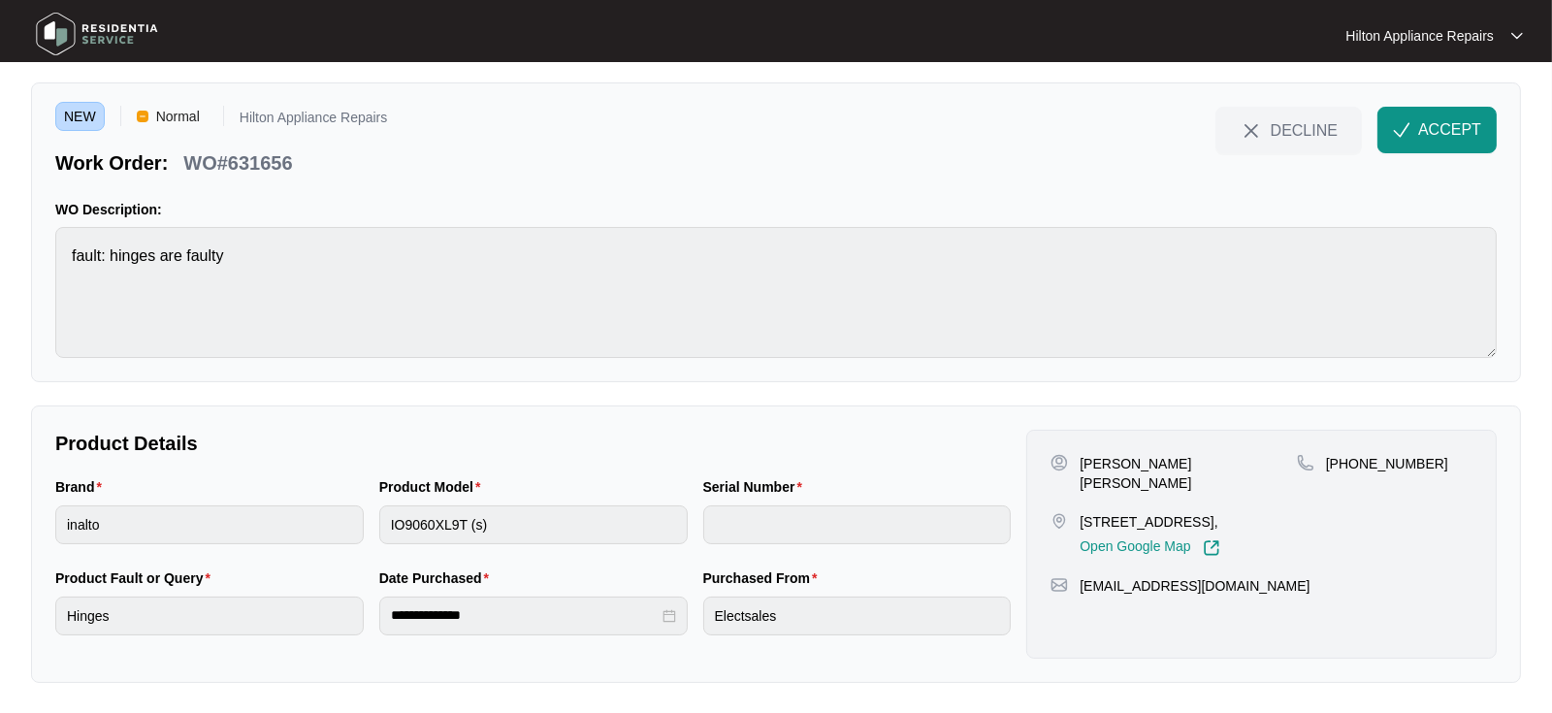
drag, startPoint x: 1178, startPoint y: 518, endPoint x: 1080, endPoint y: 527, distance: 98.4
click at [1080, 527] on p "[STREET_ADDRESS]," at bounding box center [1150, 521] width 140 height 19
copy p "MANDOGALUP"
click at [1446, 118] on span "ACCEPT" at bounding box center [1450, 129] width 63 height 23
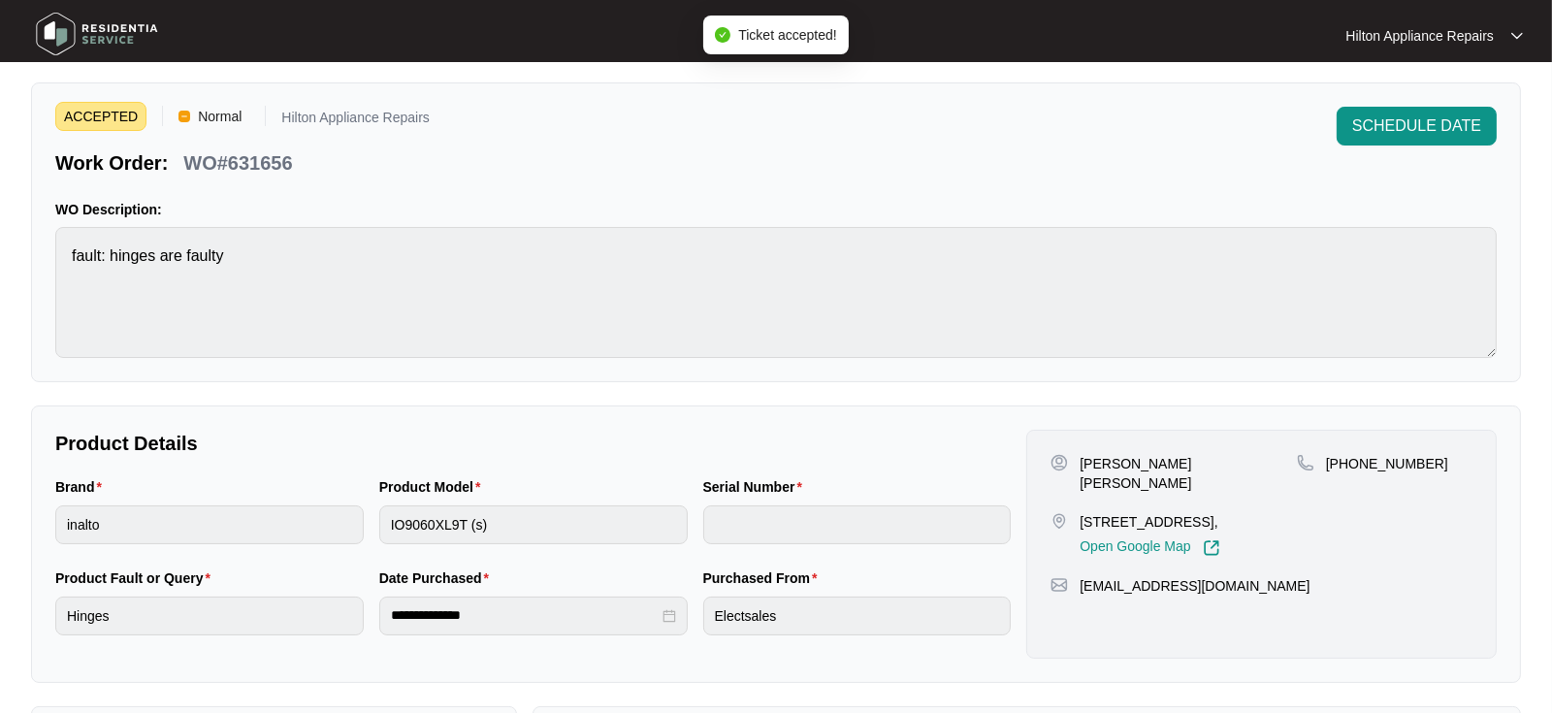
drag, startPoint x: 1197, startPoint y: 502, endPoint x: 1080, endPoint y: 497, distance: 117.5
click at [1080, 512] on p "[STREET_ADDRESS]," at bounding box center [1150, 521] width 140 height 19
copy p "[STREET_ADDRESS],"
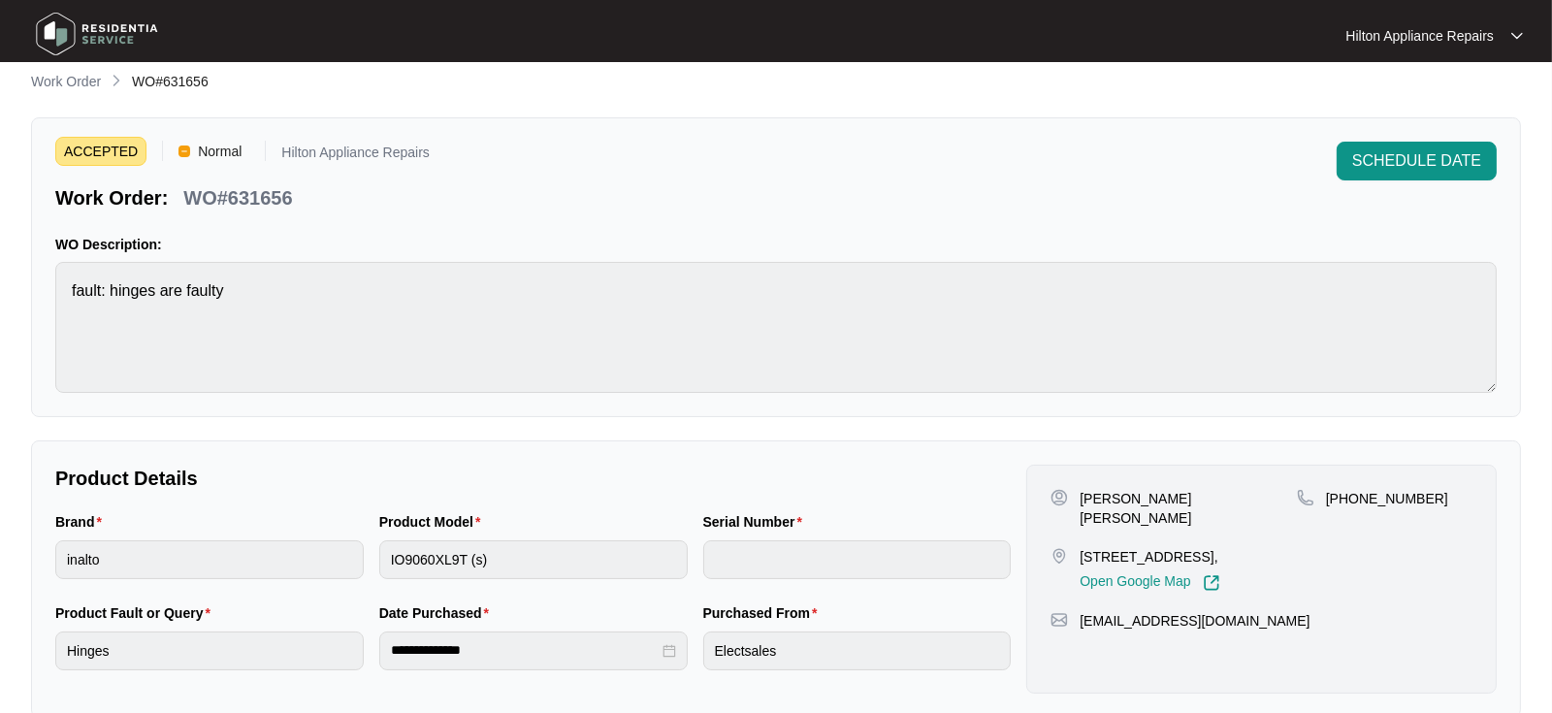
scroll to position [0, 0]
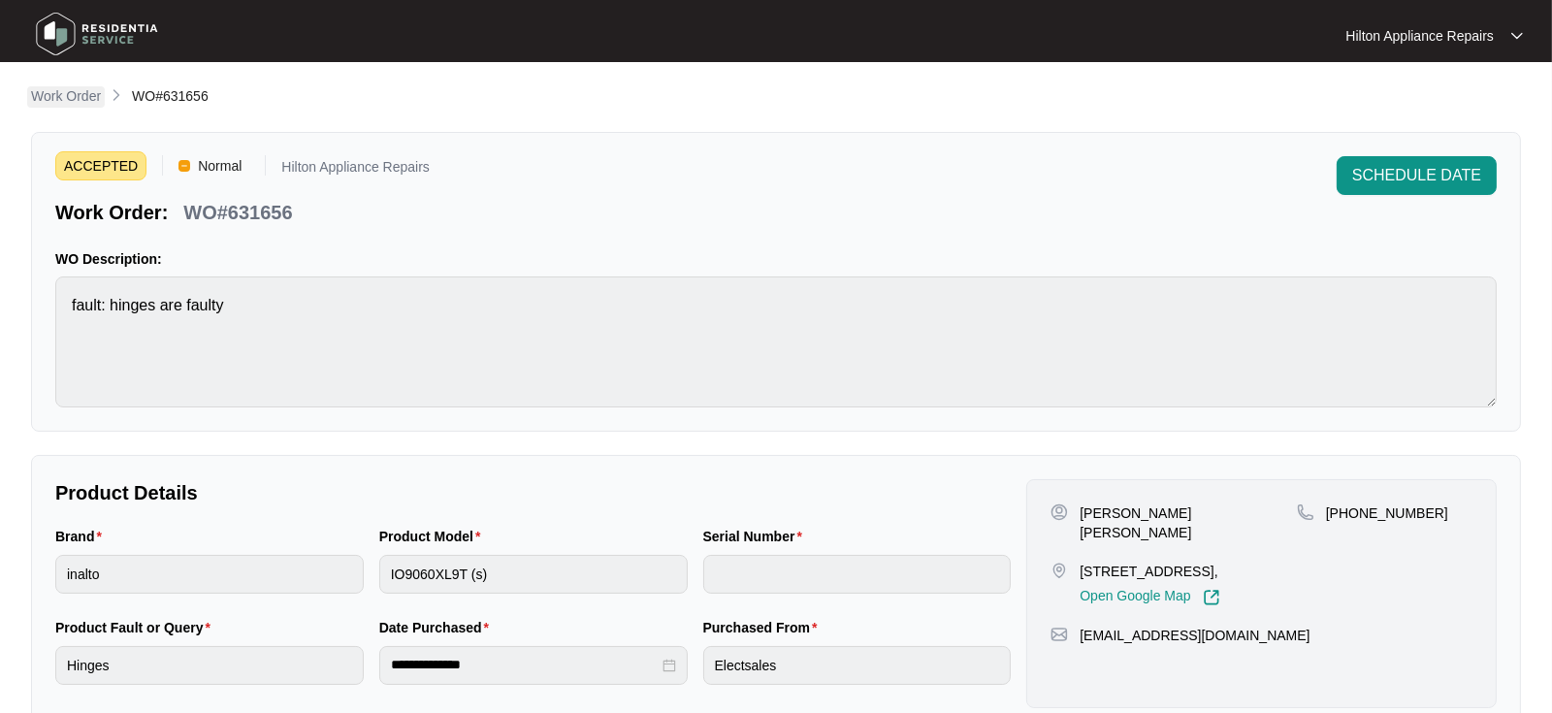
click at [61, 91] on p "Work Order" at bounding box center [66, 95] width 70 height 19
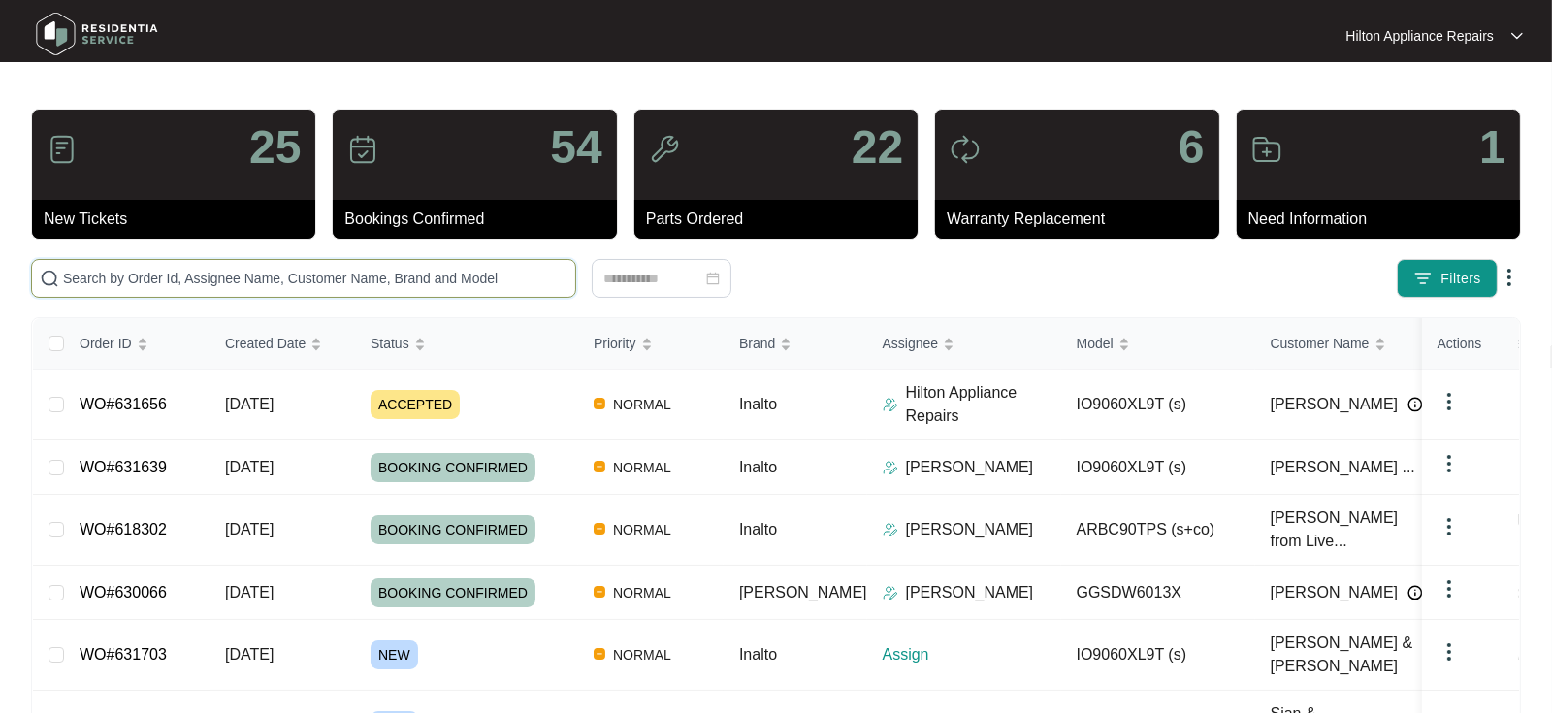
click at [120, 274] on input "text" at bounding box center [315, 278] width 505 height 21
paste input "WO#631639"
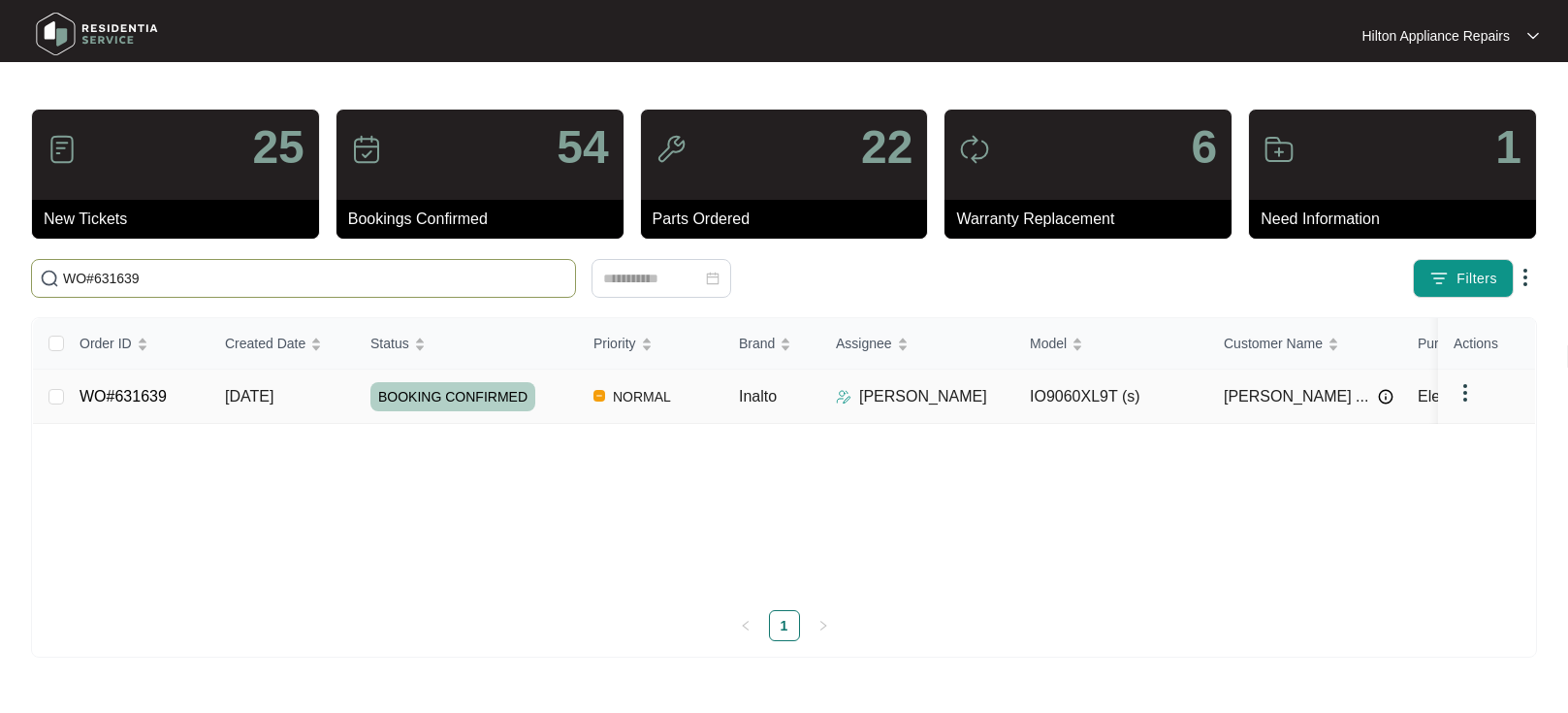
type input "WO#631639"
click at [257, 388] on span "[DATE]" at bounding box center [249, 396] width 49 height 16
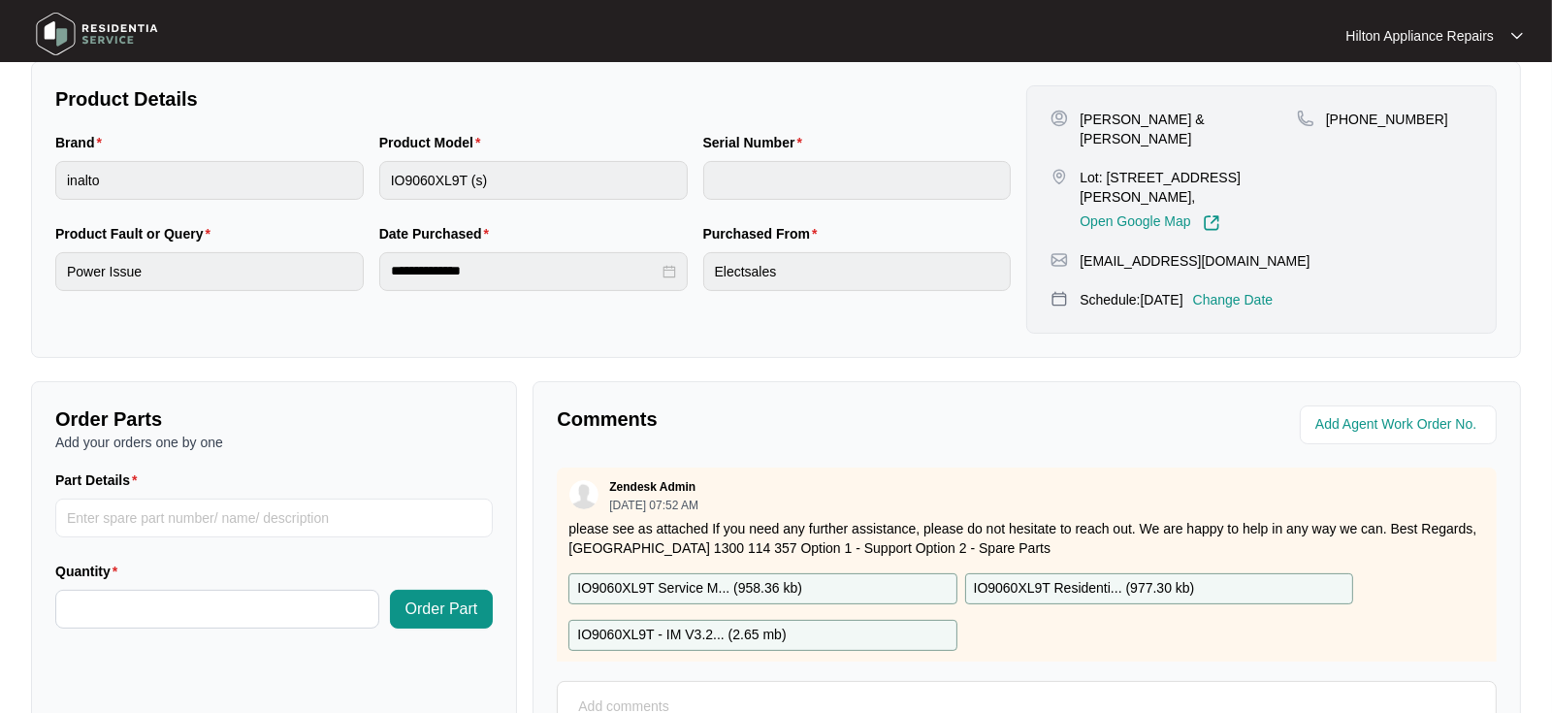
scroll to position [431, 0]
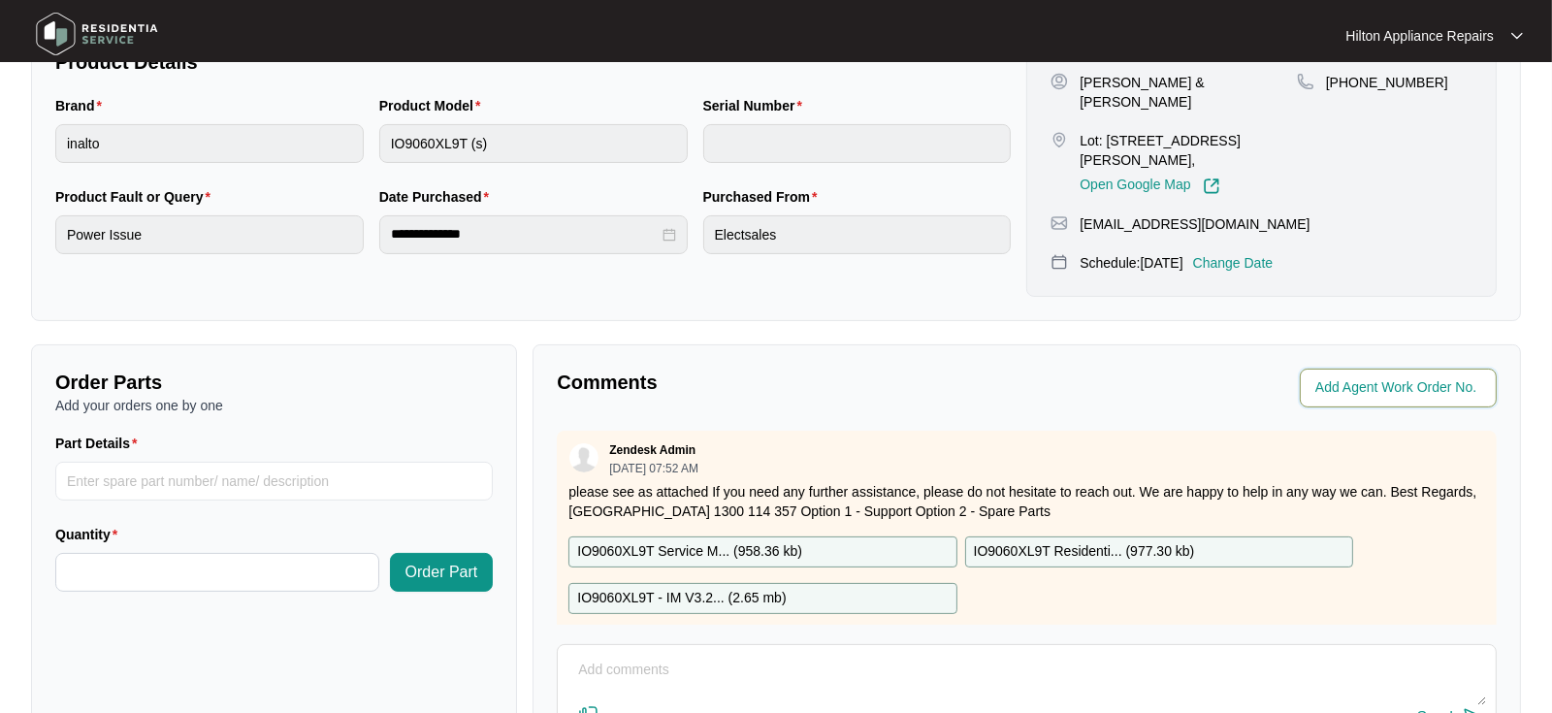
click at [1350, 376] on input "string" at bounding box center [1401, 387] width 170 height 23
type input "41668"
click at [851, 374] on p "Comments" at bounding box center [785, 382] width 456 height 27
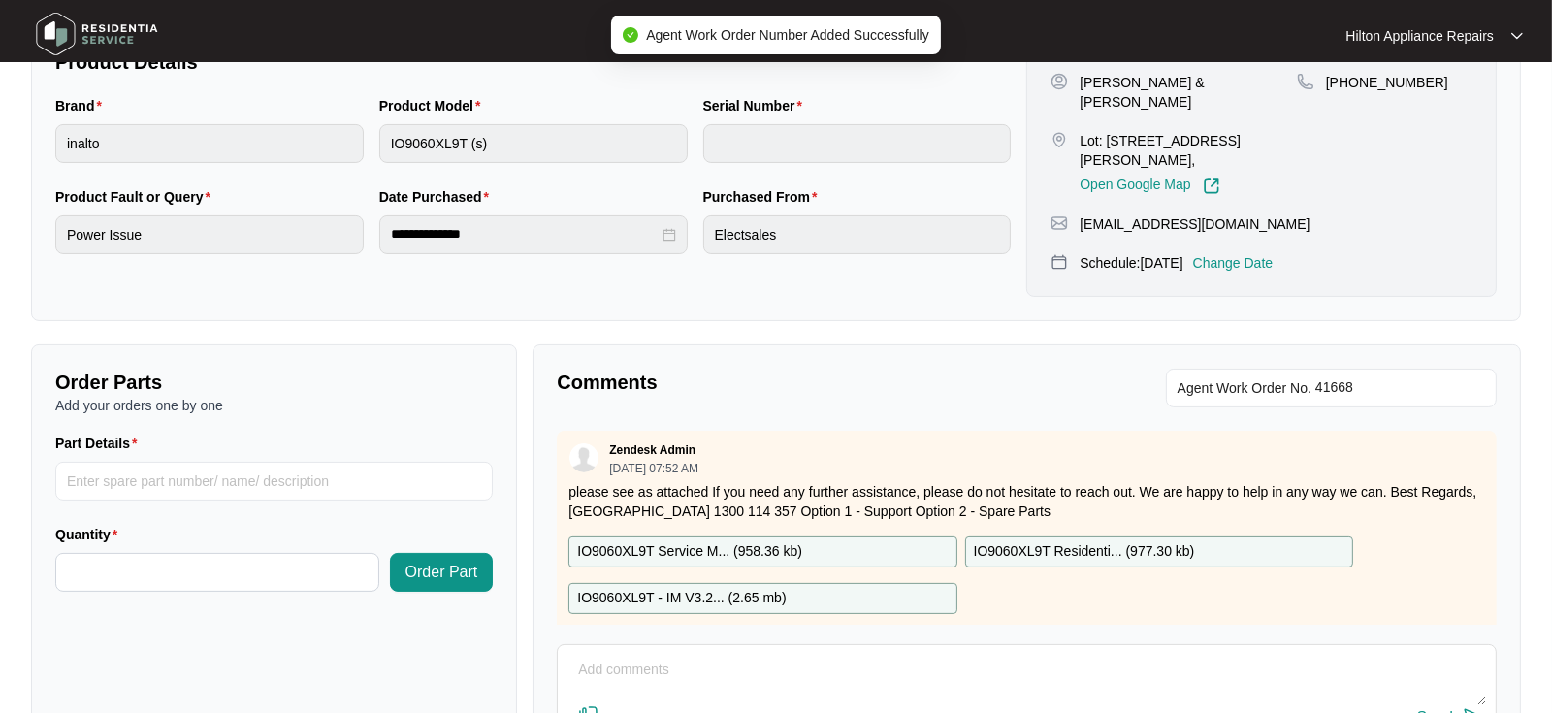
scroll to position [0, 0]
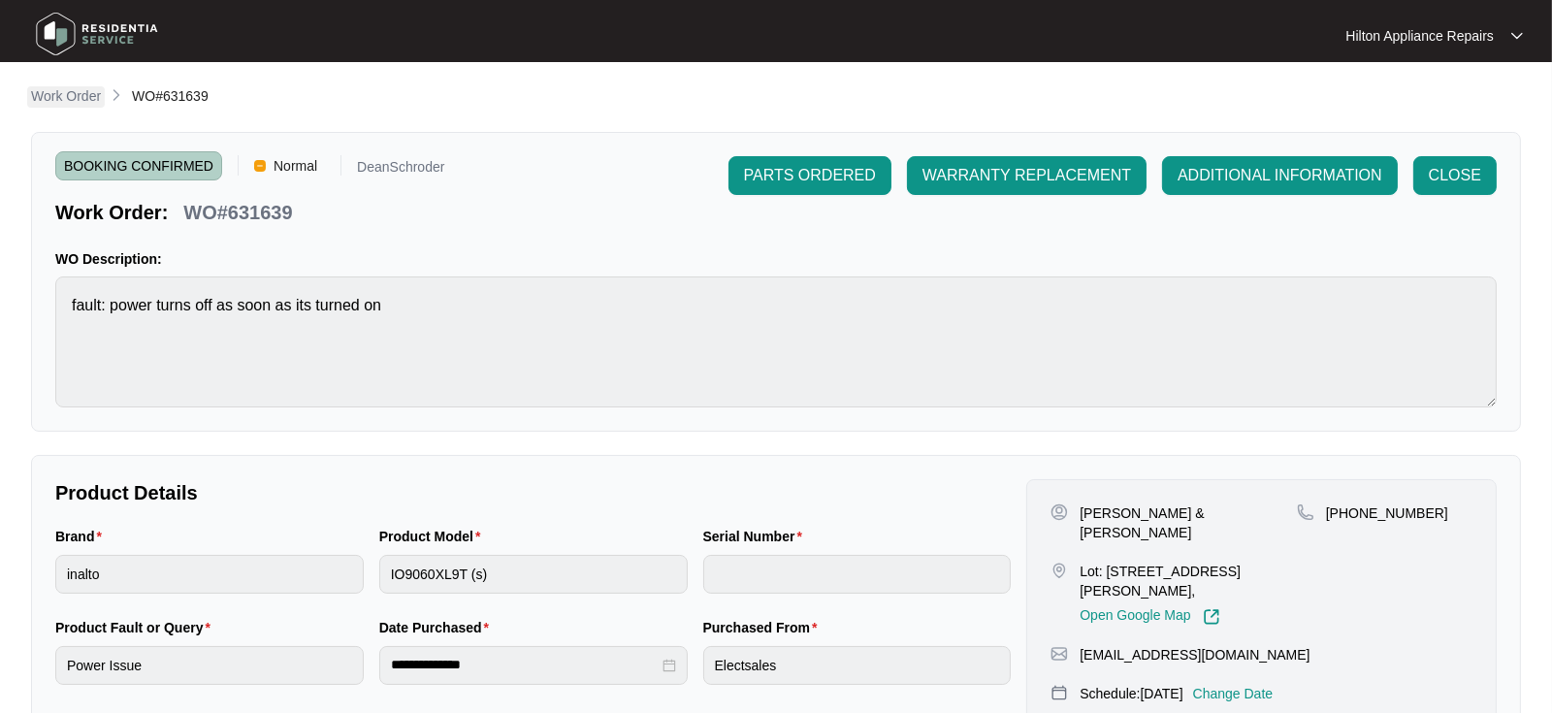
click at [57, 96] on p "Work Order" at bounding box center [66, 95] width 70 height 19
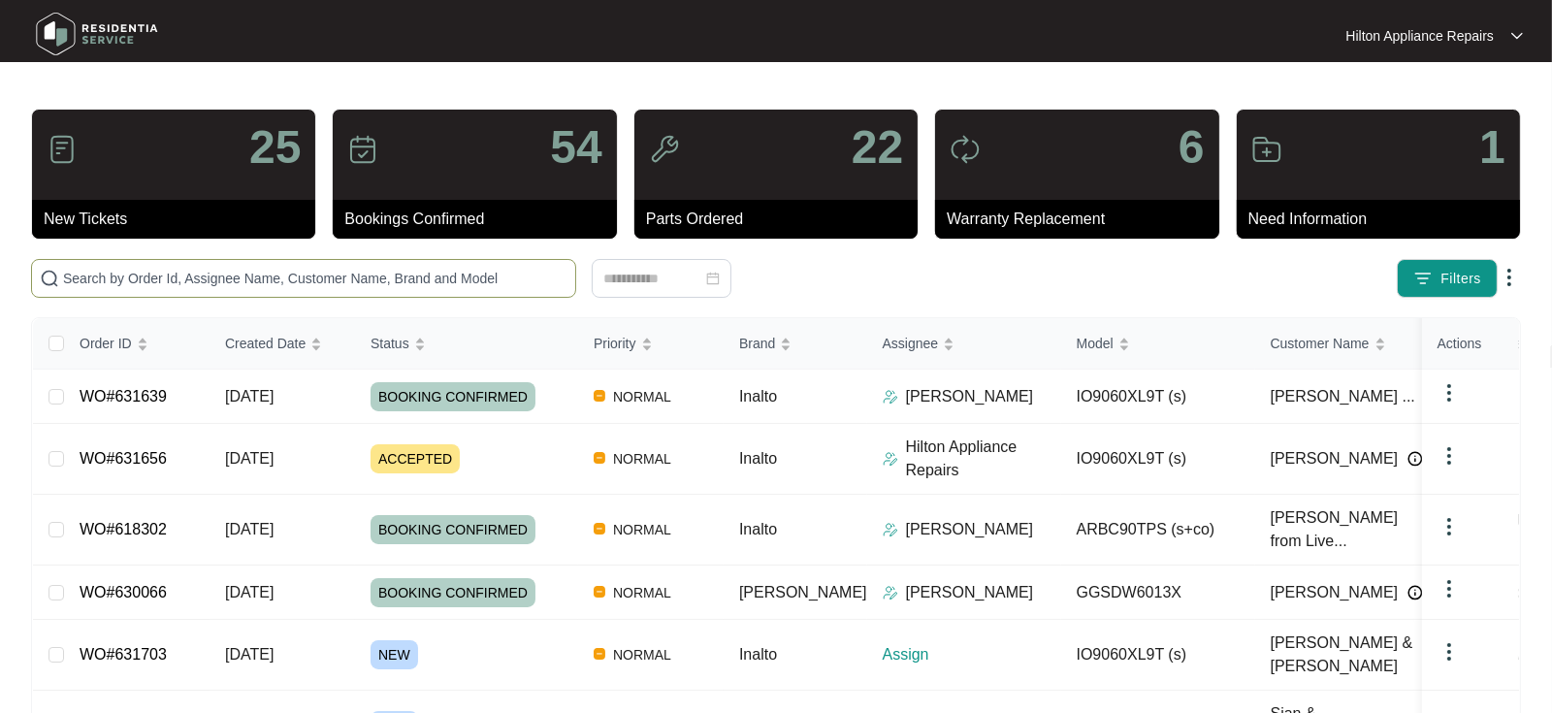
click at [87, 279] on input "text" at bounding box center [315, 278] width 505 height 21
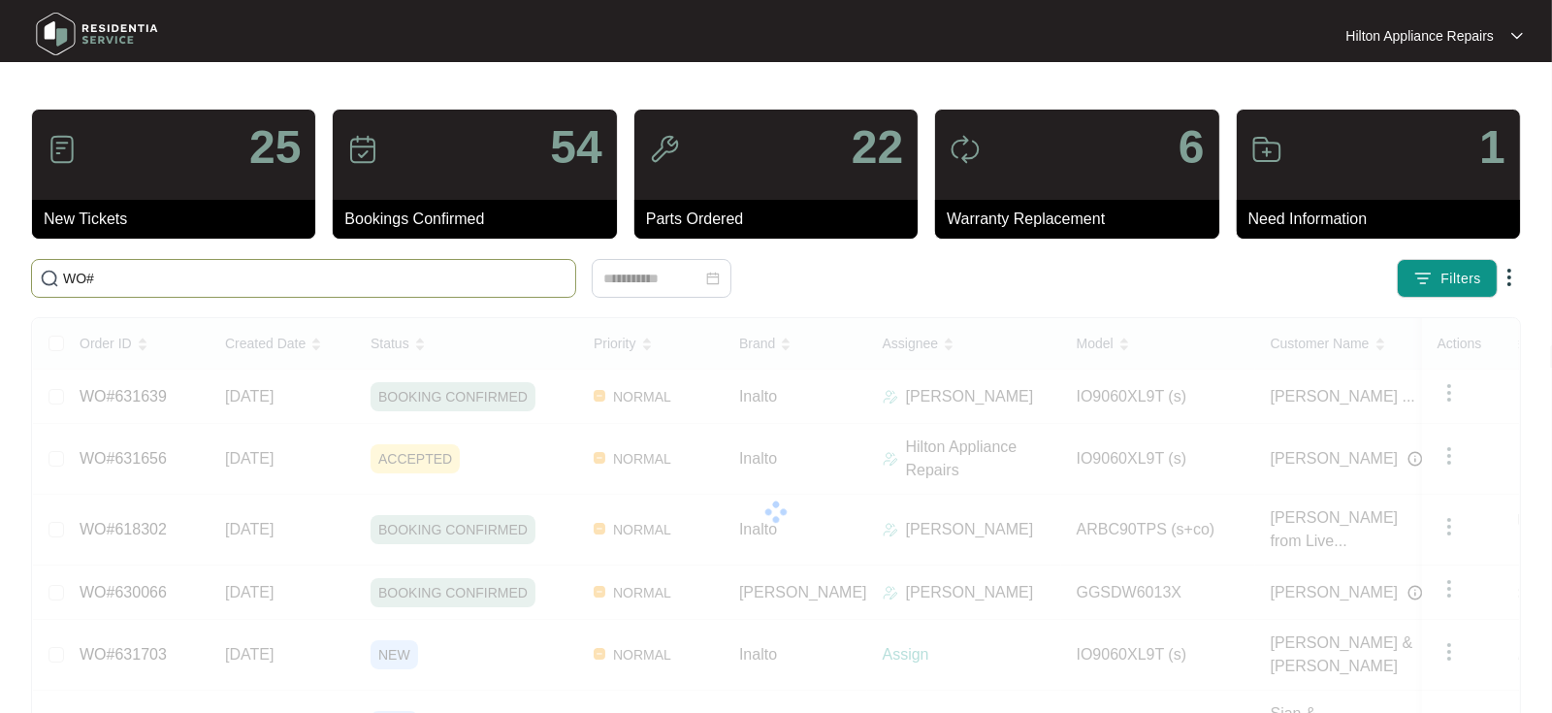
paste input "631656"
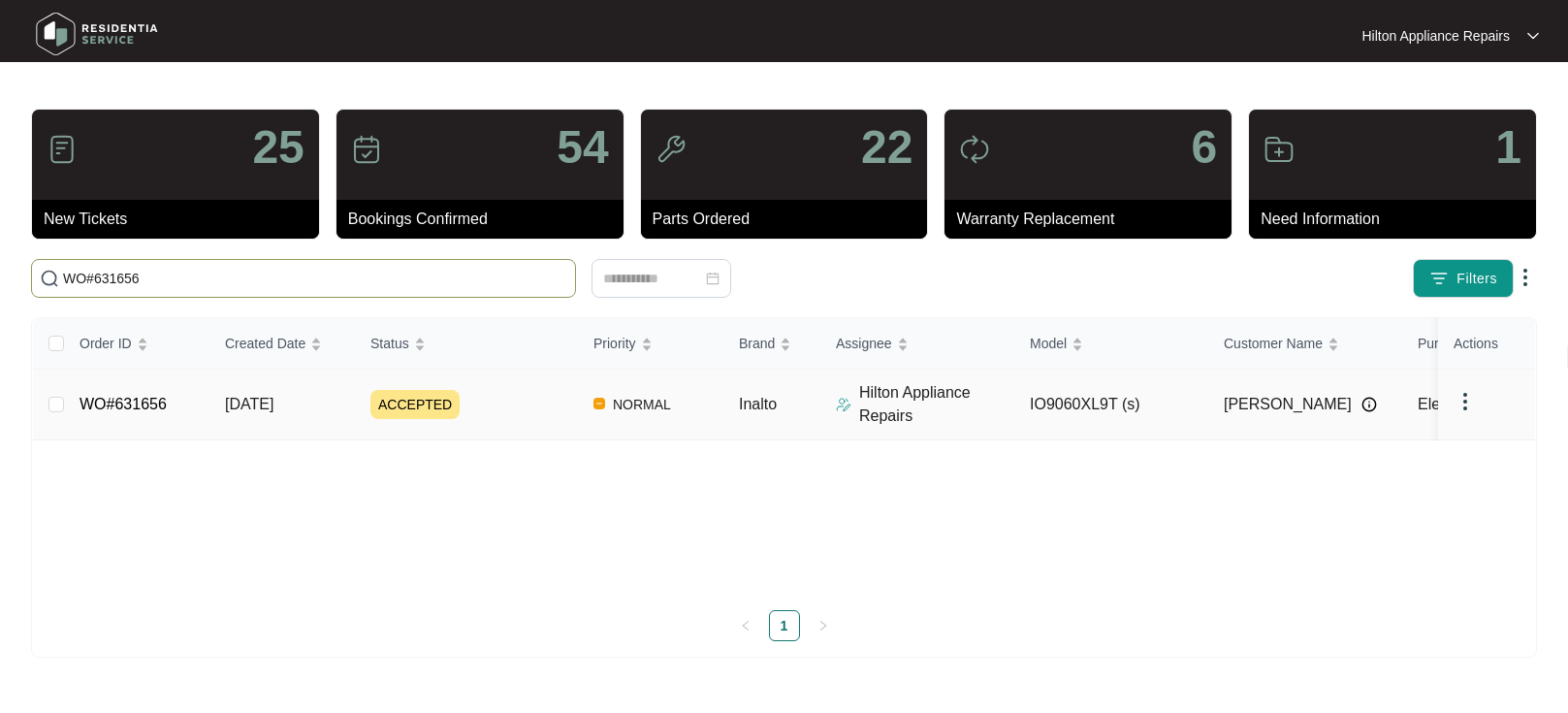
type input "WO#631656"
click at [248, 402] on span "[DATE]" at bounding box center [249, 404] width 49 height 16
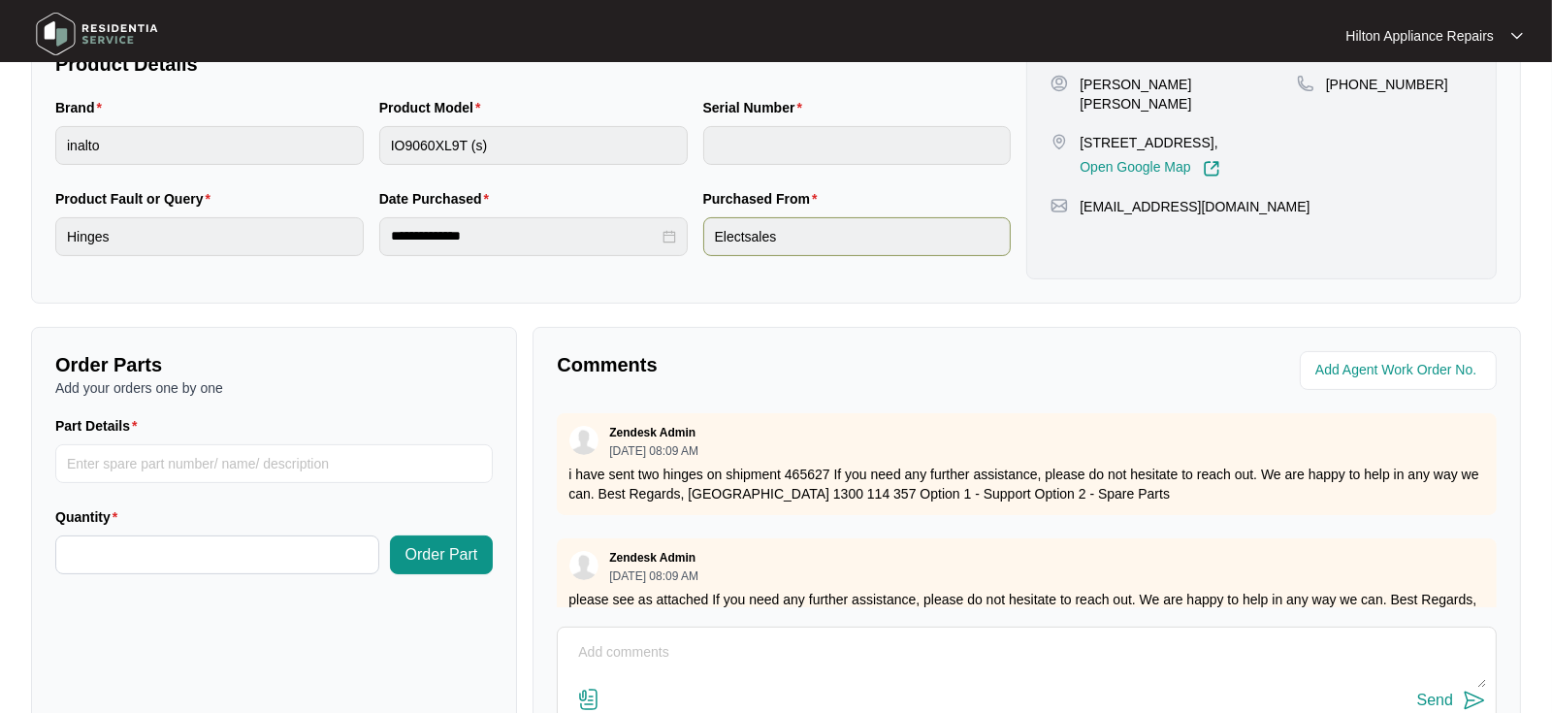
scroll to position [431, 0]
drag, startPoint x: 1187, startPoint y: 122, endPoint x: 1077, endPoint y: 125, distance: 109.7
click at [1077, 131] on div "[STREET_ADDRESS], Open Google Map" at bounding box center [1174, 153] width 246 height 45
copy p "[STREET_ADDRESS]"
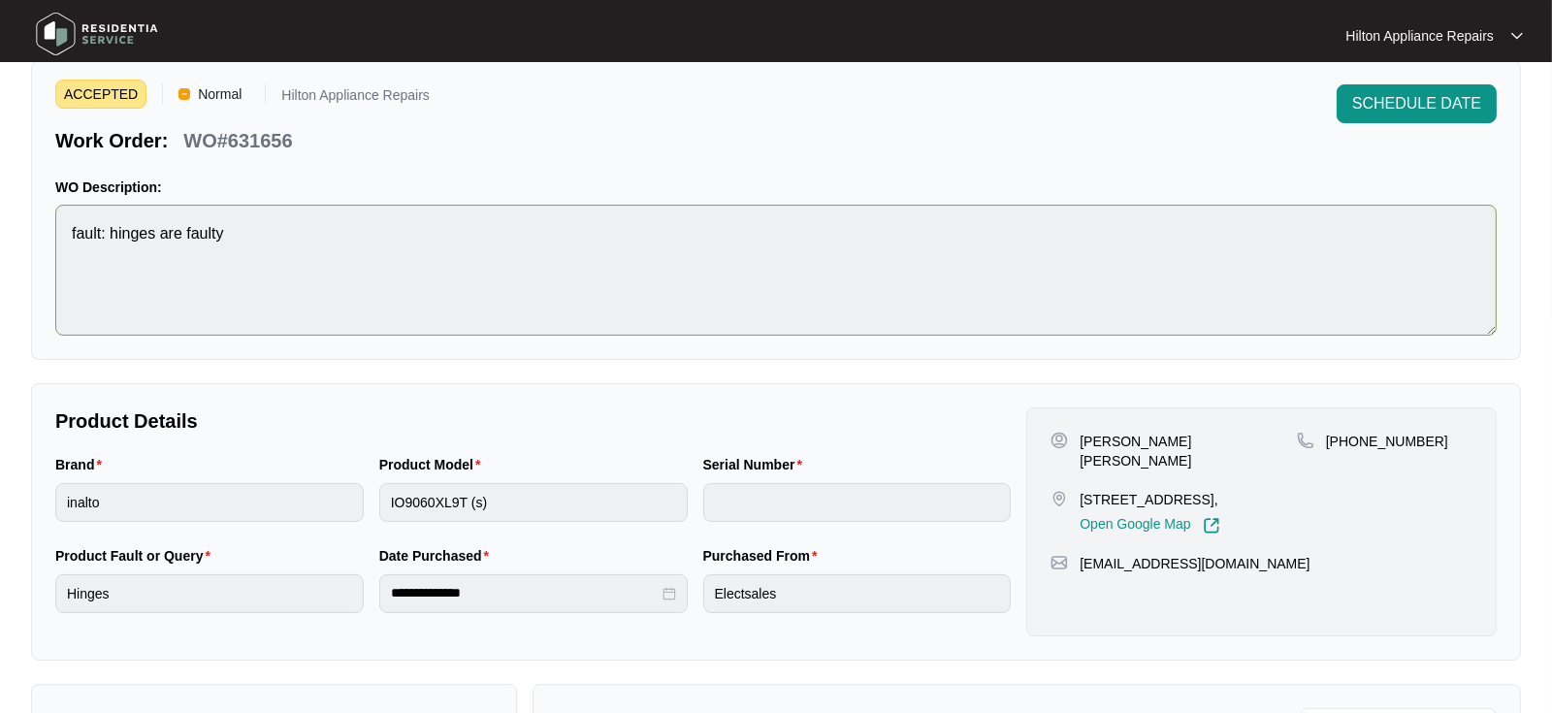
scroll to position [0, 0]
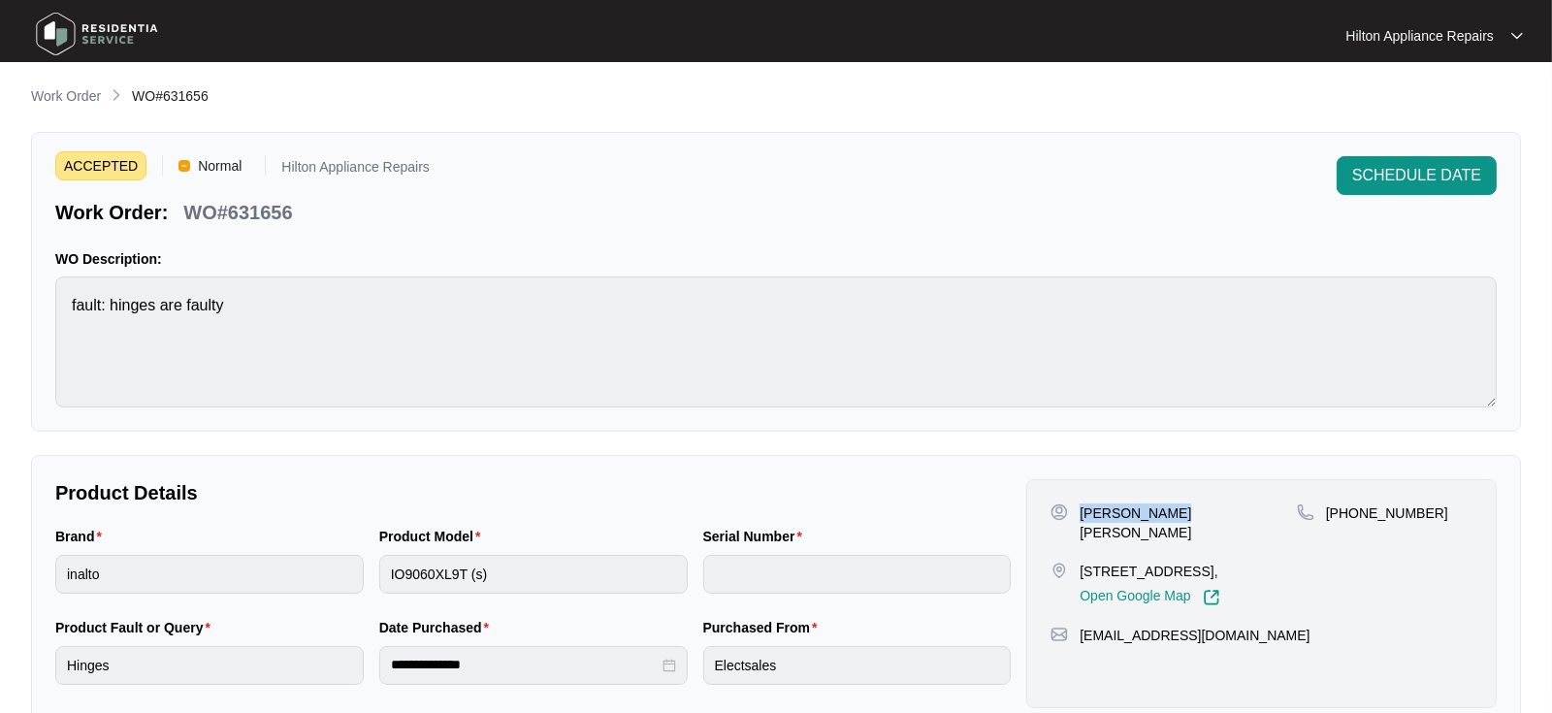
drag, startPoint x: 1166, startPoint y: 513, endPoint x: 1082, endPoint y: 506, distance: 84.8
click at [1082, 506] on p "[PERSON_NAME] [PERSON_NAME]" at bounding box center [1188, 523] width 217 height 39
copy p "[PERSON_NAME]"
drag, startPoint x: 1204, startPoint y: 513, endPoint x: 1171, endPoint y: 517, distance: 33.2
click at [1171, 517] on div "[PERSON_NAME] [PERSON_NAME]" at bounding box center [1174, 523] width 246 height 39
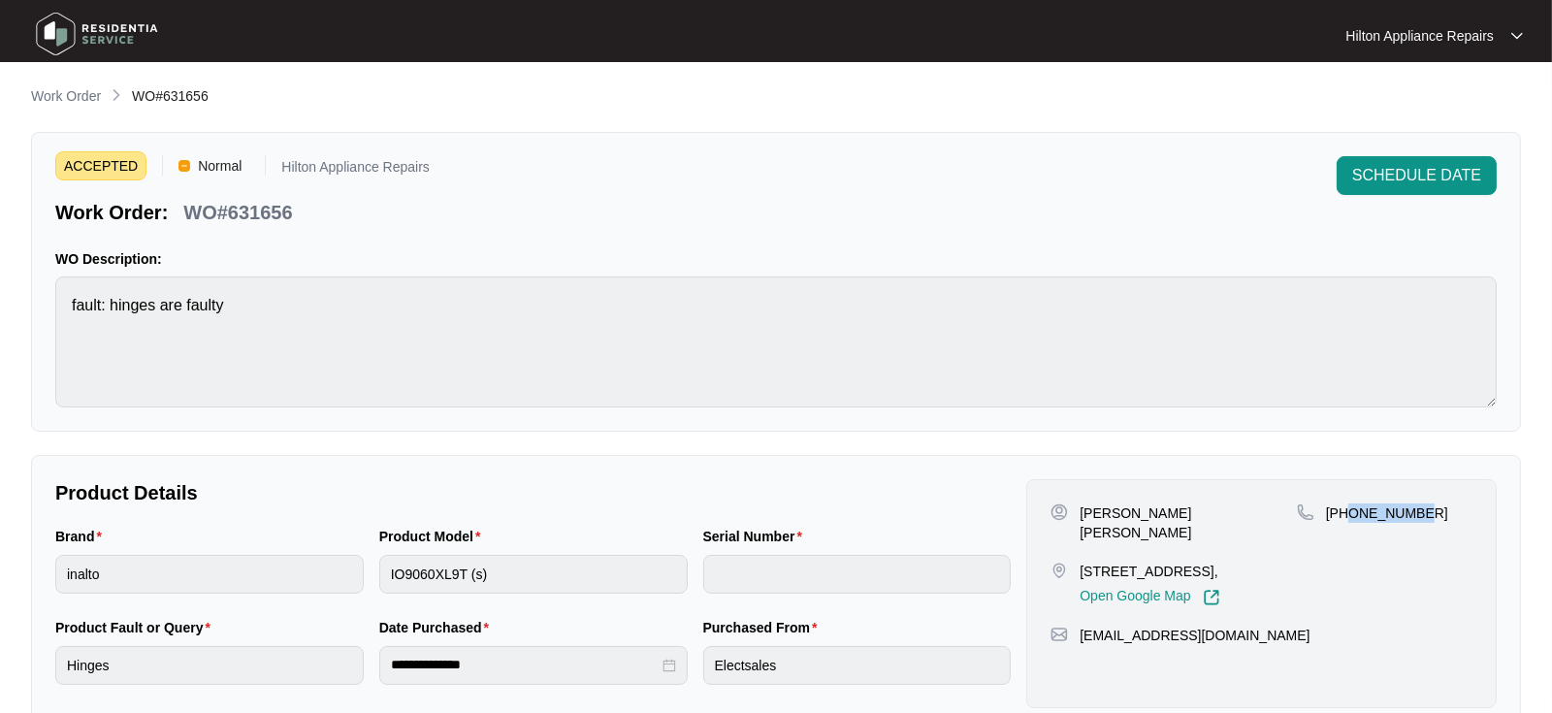
drag, startPoint x: 1409, startPoint y: 514, endPoint x: 1352, endPoint y: 512, distance: 57.3
click at [1352, 512] on p "[PHONE_NUMBER]" at bounding box center [1387, 513] width 122 height 19
drag, startPoint x: 1225, startPoint y: 636, endPoint x: 1071, endPoint y: 639, distance: 154.3
click at [1078, 637] on div "[EMAIL_ADDRESS][DOMAIN_NAME]" at bounding box center [1262, 635] width 422 height 19
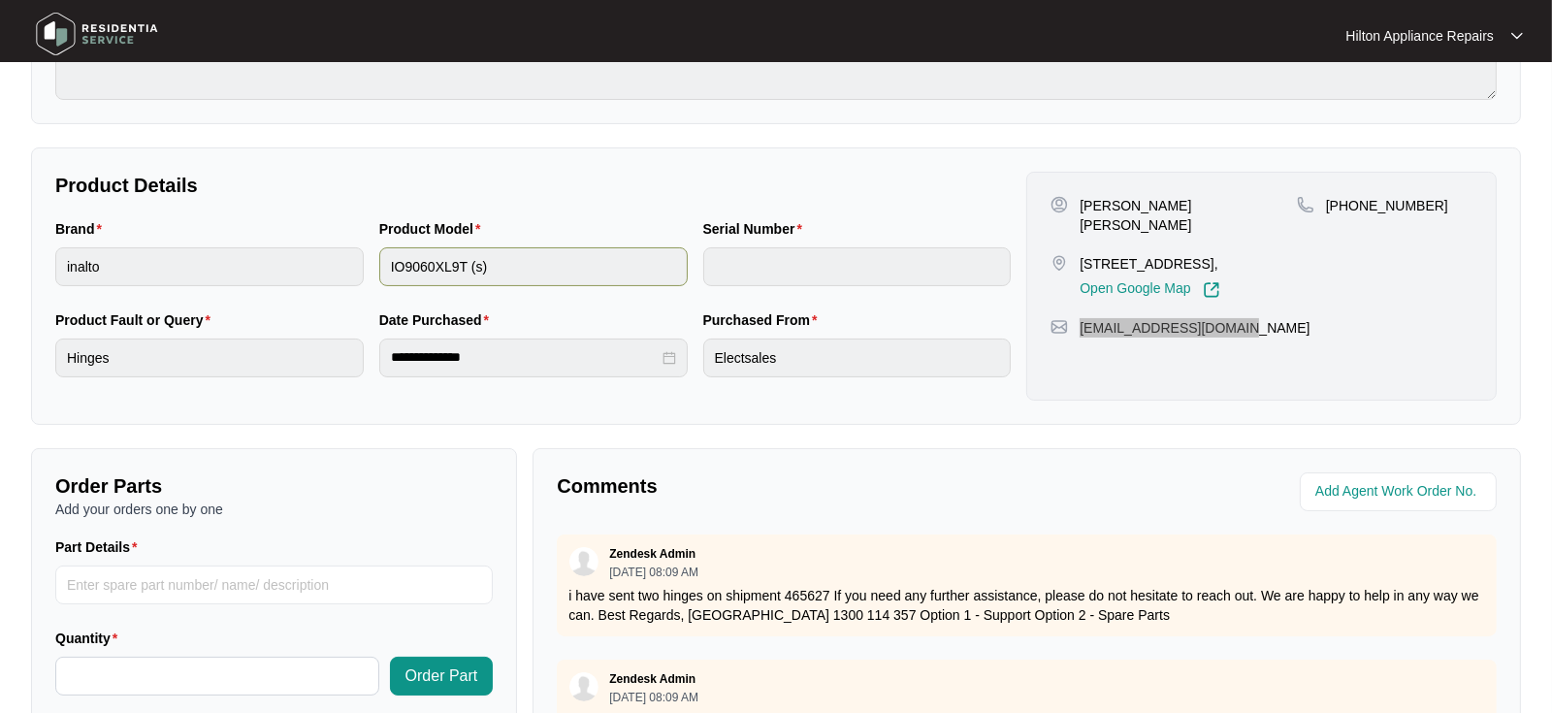
scroll to position [323, 0]
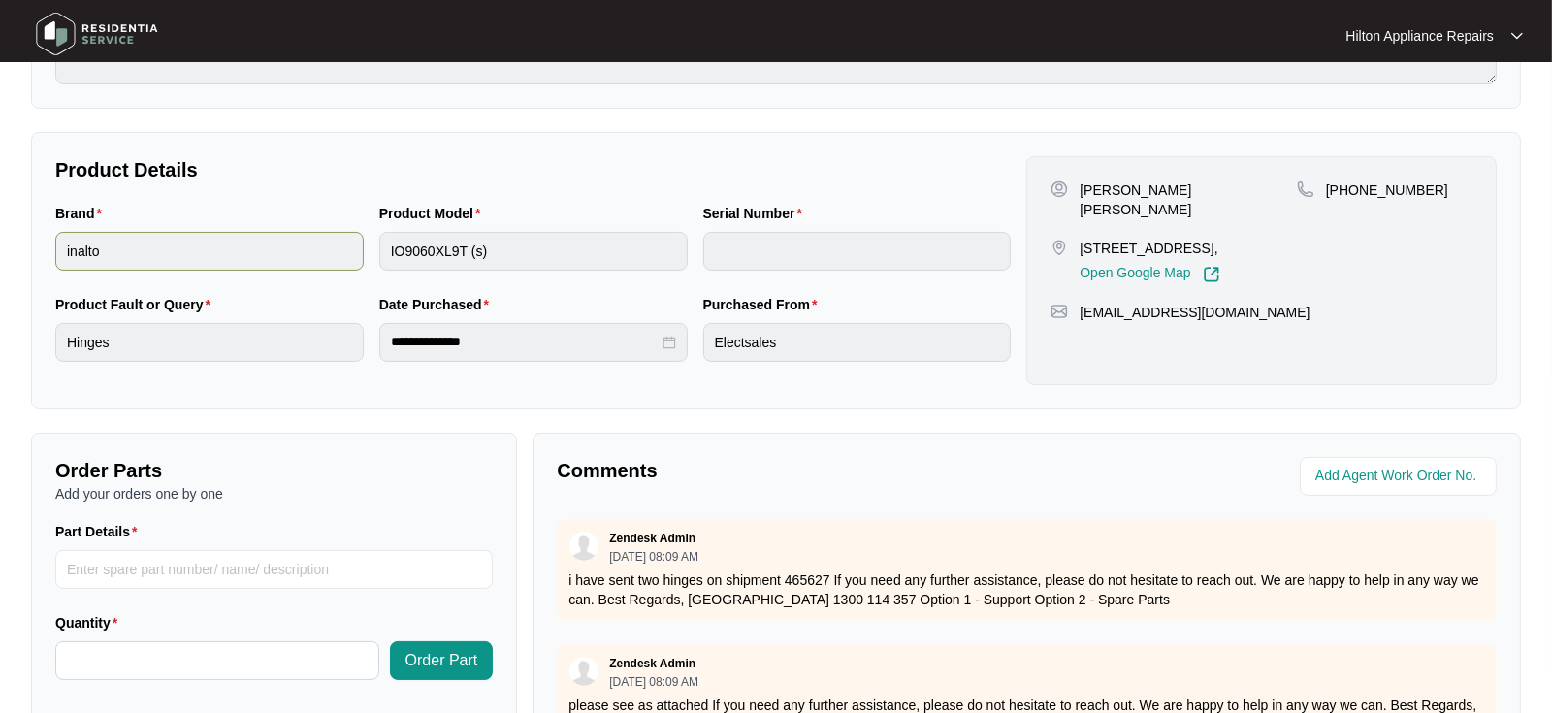
click at [313, 244] on div "Brand inalto Product Model IO9060XL9T (s) Serial Number" at bounding box center [533, 248] width 971 height 91
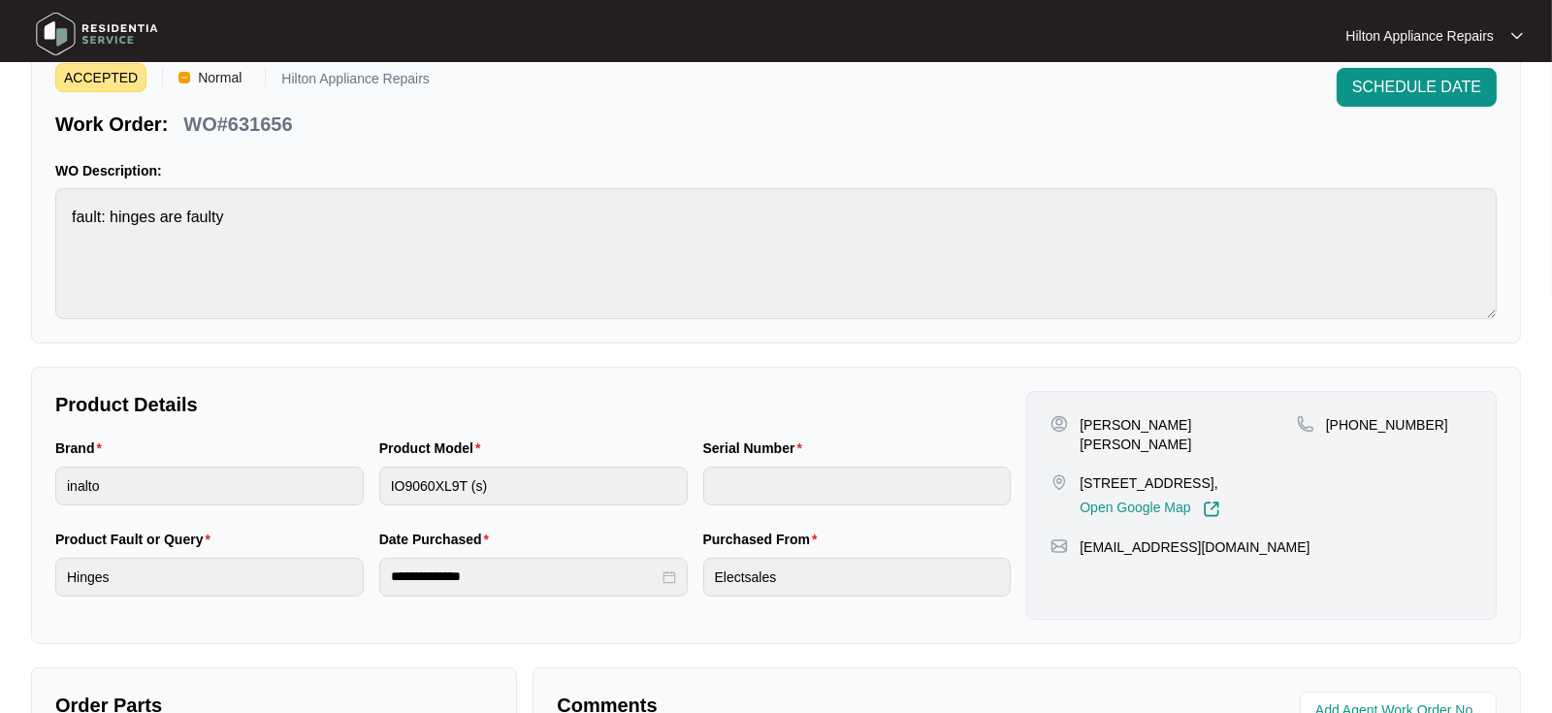
scroll to position [0, 0]
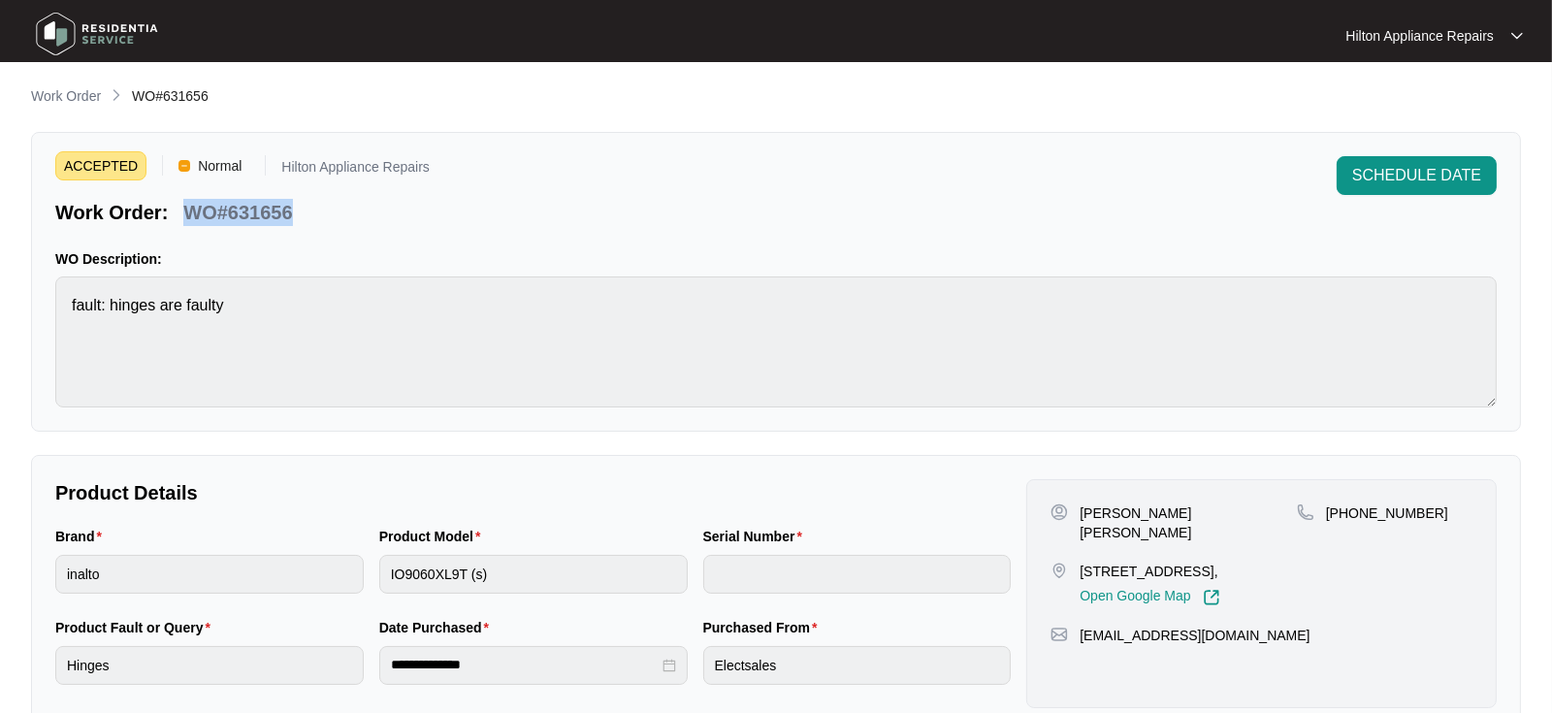
drag, startPoint x: 283, startPoint y: 217, endPoint x: 186, endPoint y: 215, distance: 97.0
click at [186, 215] on div "WO#631656" at bounding box center [238, 209] width 124 height 34
click at [365, 578] on div "Brand inalto Product Model IO9060XL9T (s) Serial Number" at bounding box center [533, 571] width 971 height 91
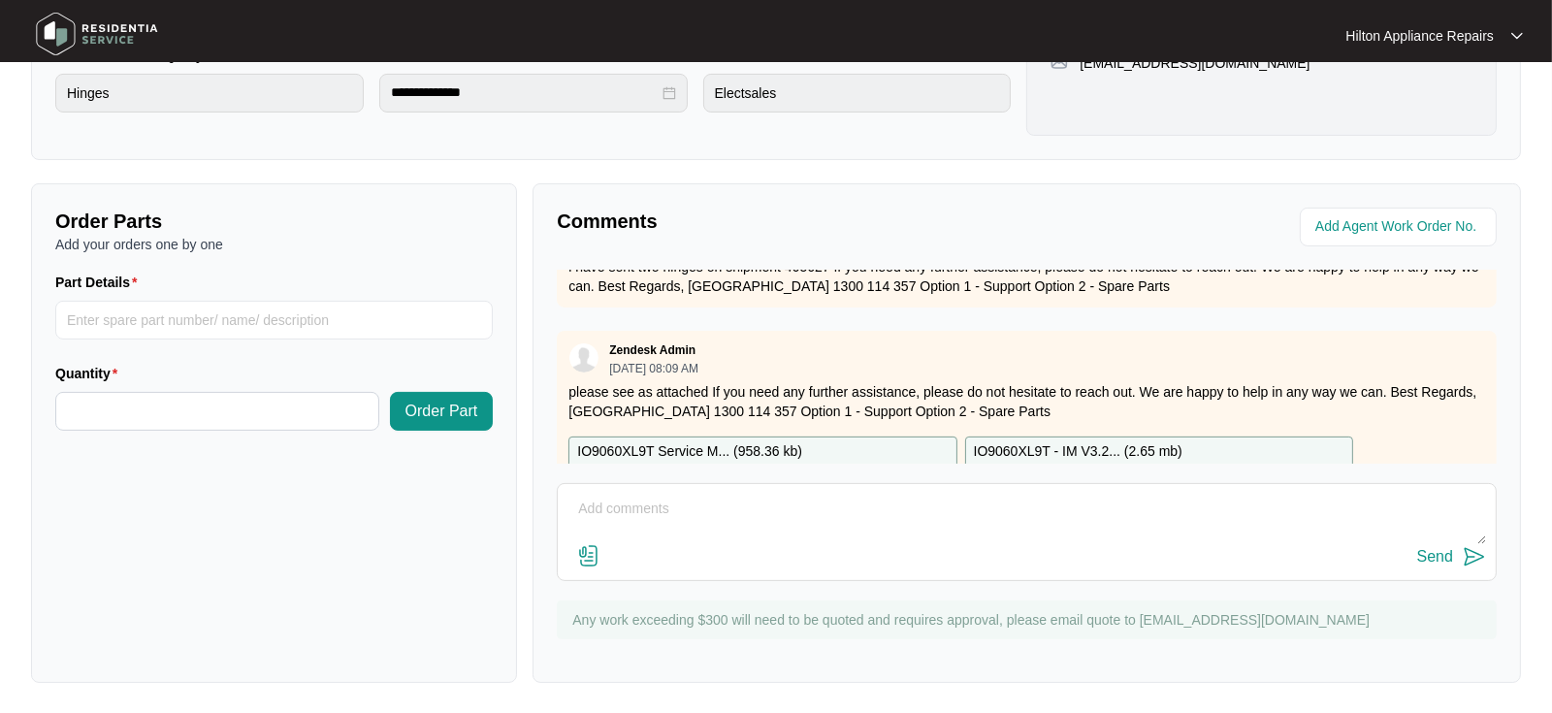
scroll to position [157, 0]
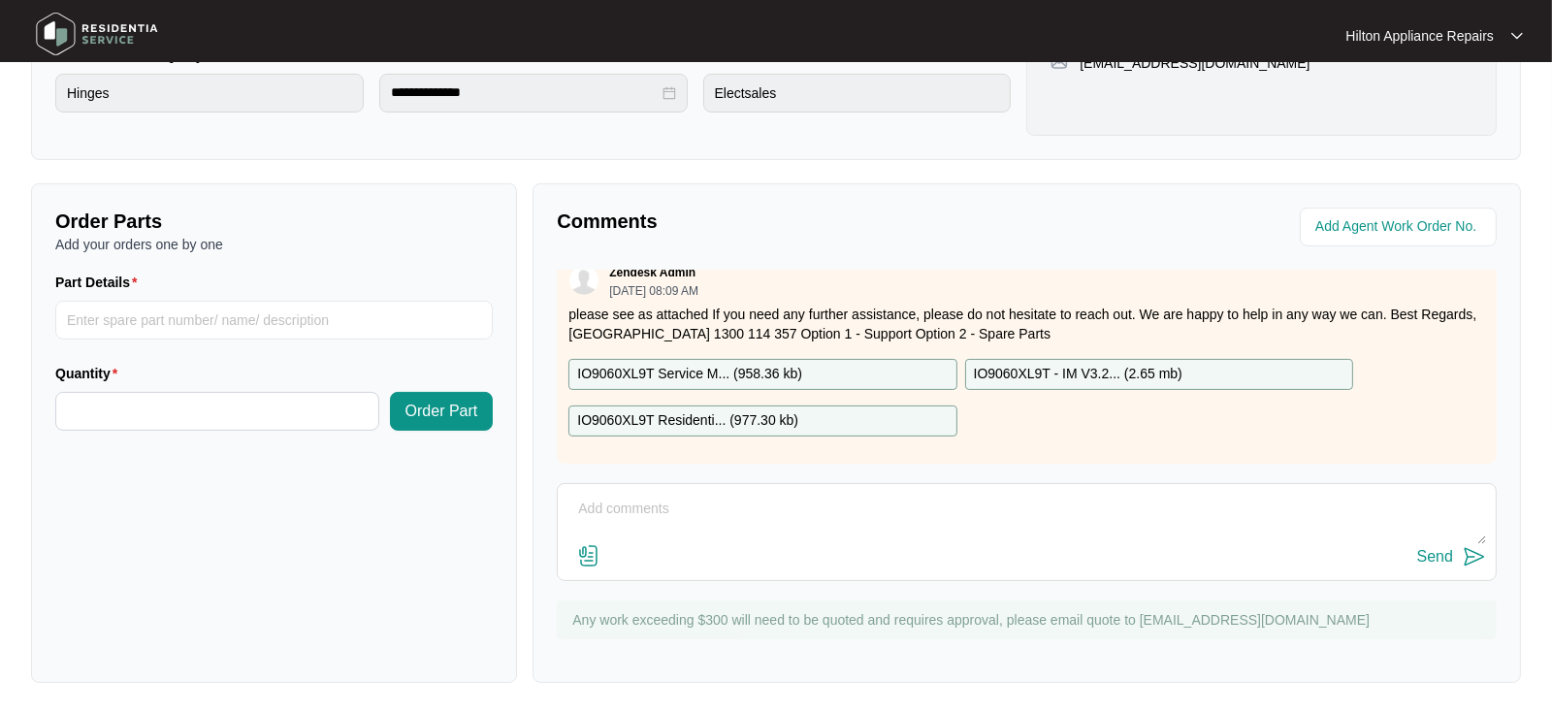
click at [663, 410] on p "IO9060XL9T Residenti... ( 977.30 kb )" at bounding box center [687, 420] width 221 height 21
click at [910, 183] on div "Comments Zendesk Admin [DATE] 08:09 AM i have sent two hinges on shipment 46562…" at bounding box center [1027, 433] width 989 height 500
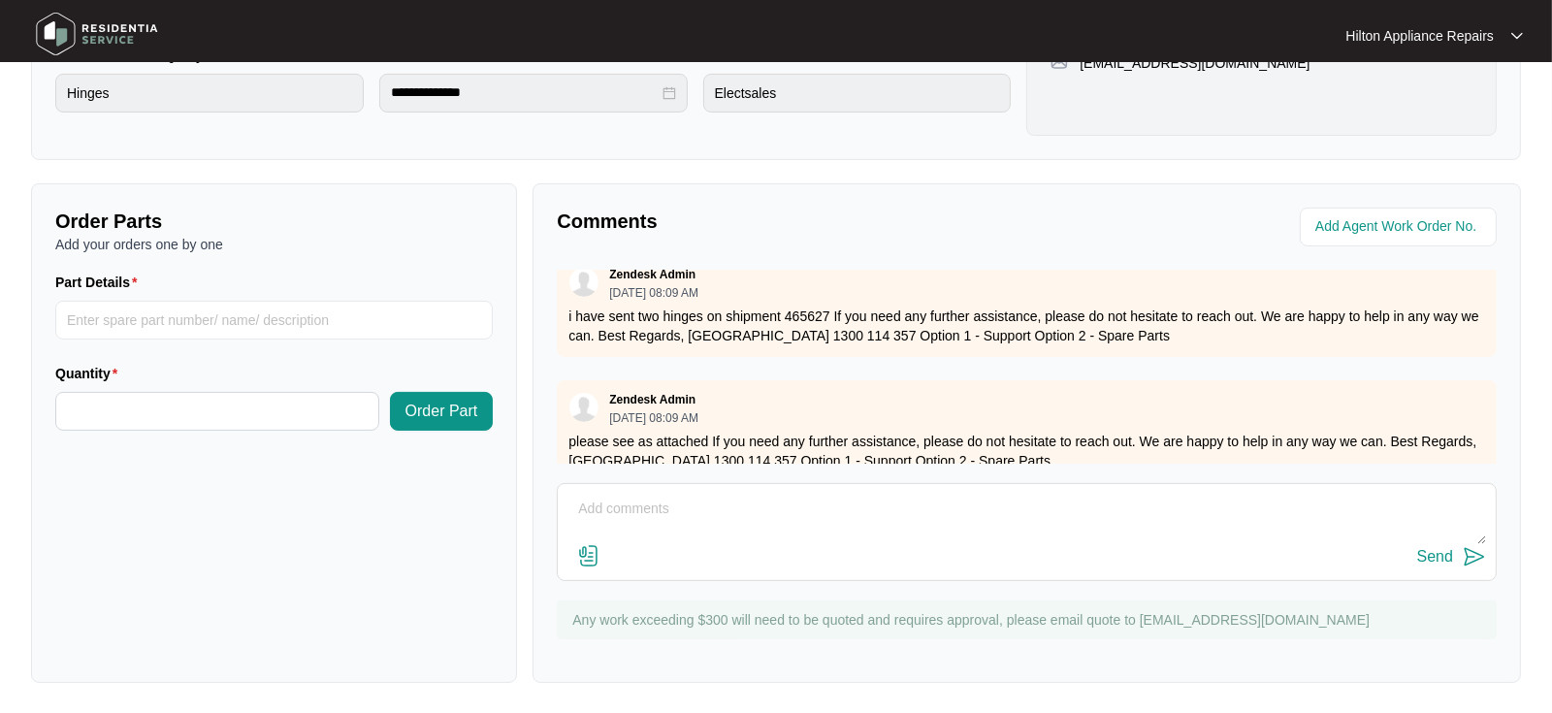
scroll to position [0, 0]
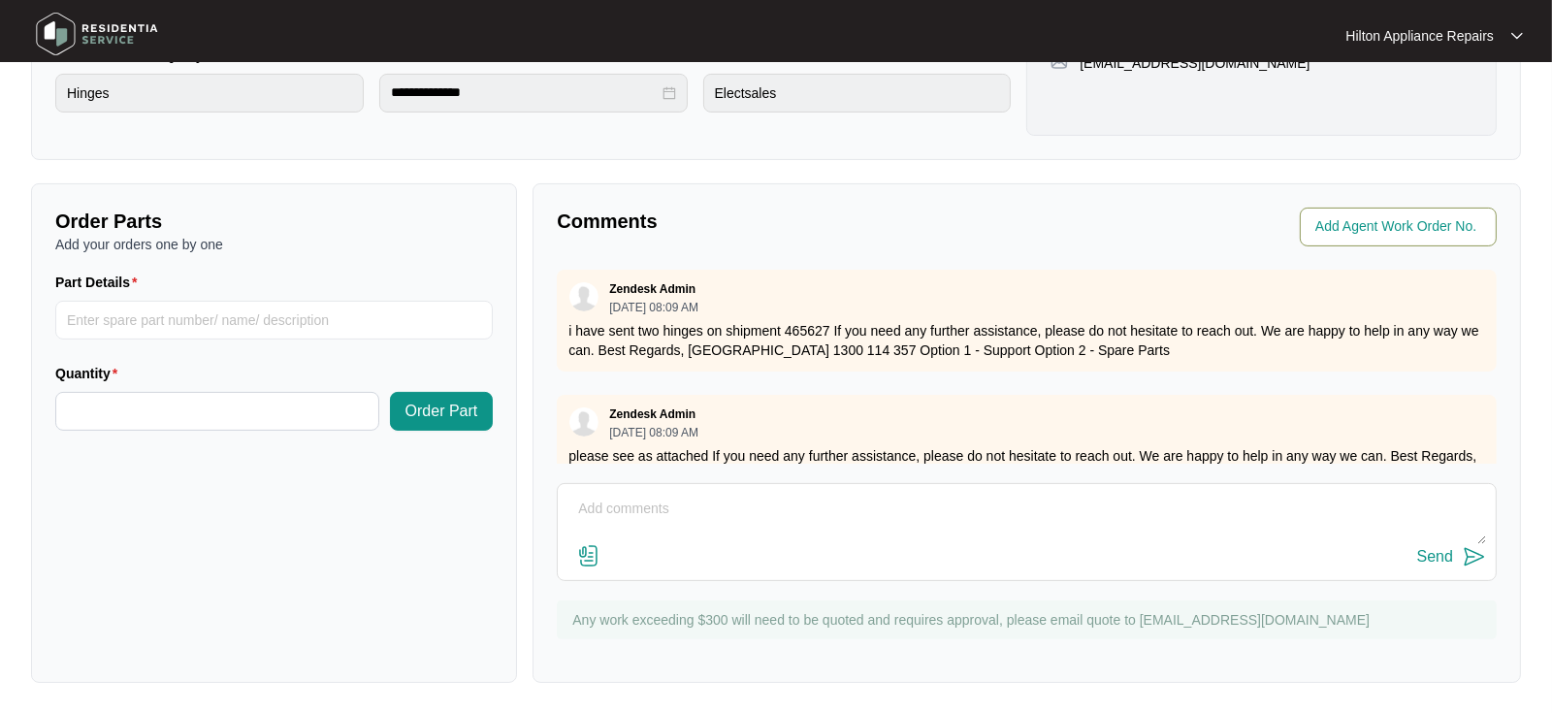
click at [1363, 208] on span at bounding box center [1398, 227] width 197 height 39
type input "41669"
click at [933, 228] on p "Comments" at bounding box center [785, 221] width 456 height 27
